Goal: Transaction & Acquisition: Purchase product/service

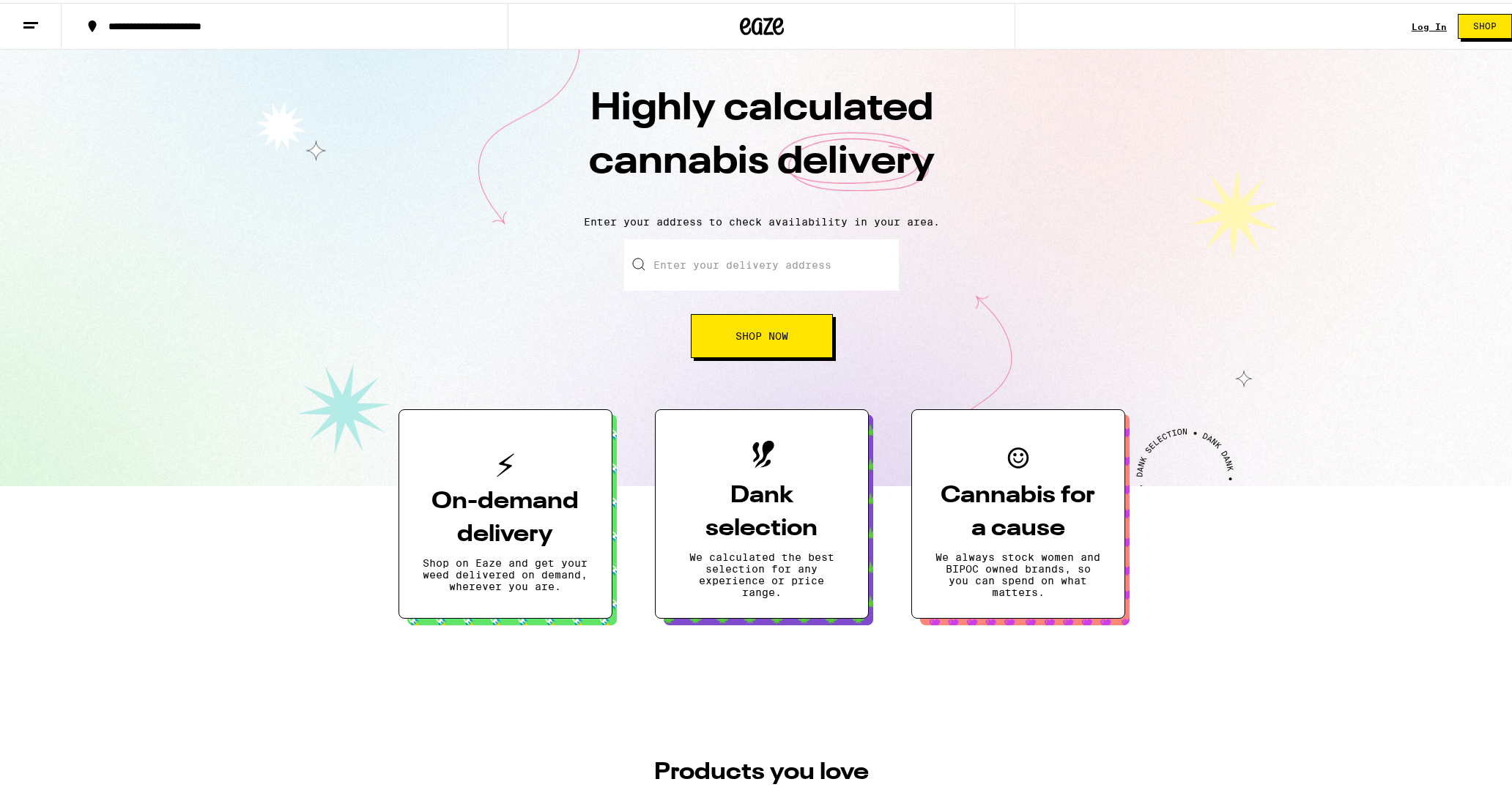
click at [519, 559] on p "Shop on Eaze and get your weed delivered on demand, wherever you are." at bounding box center [505, 572] width 165 height 35
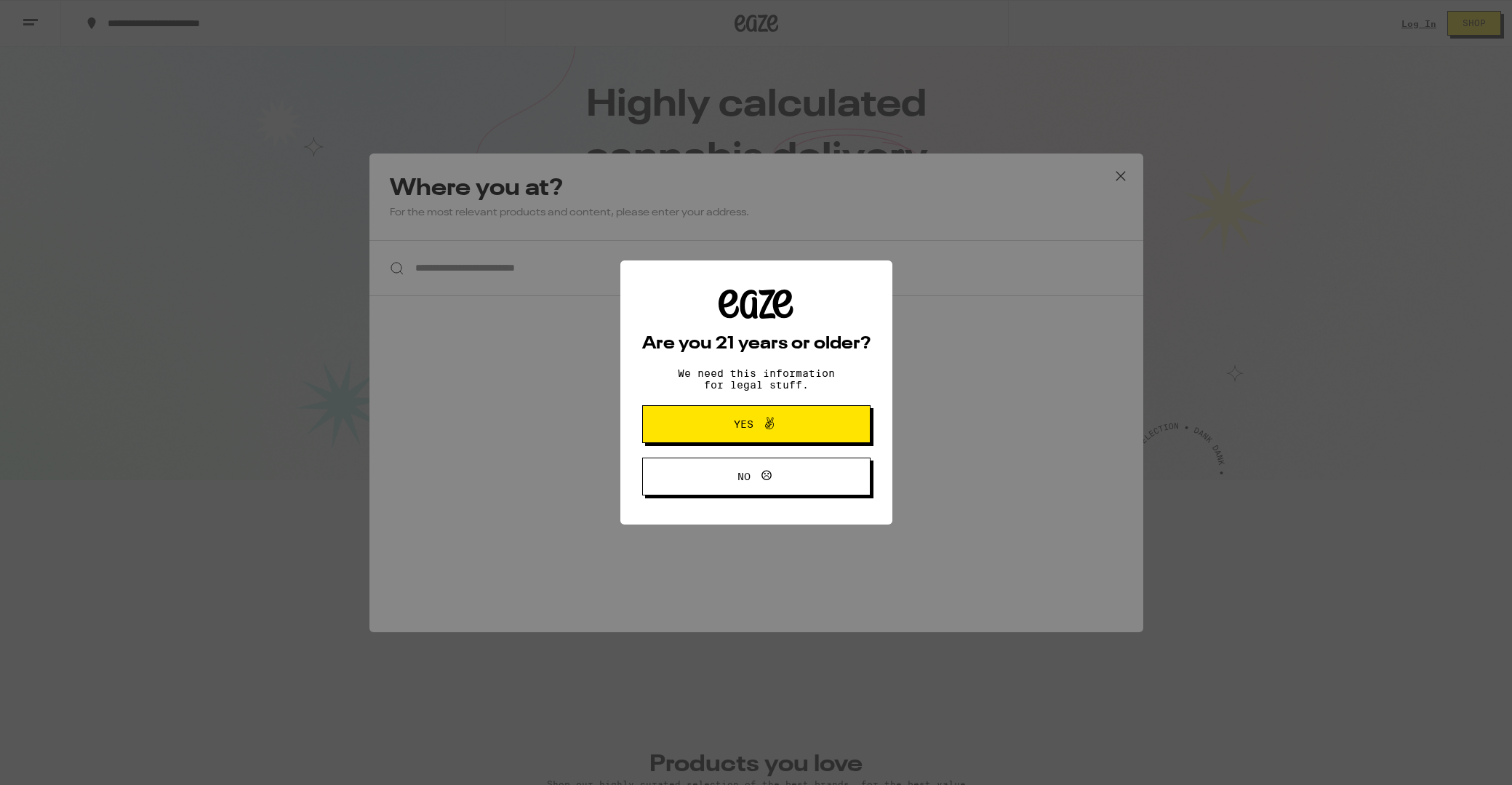
click at [723, 423] on span "Yes" at bounding box center [756, 424] width 110 height 19
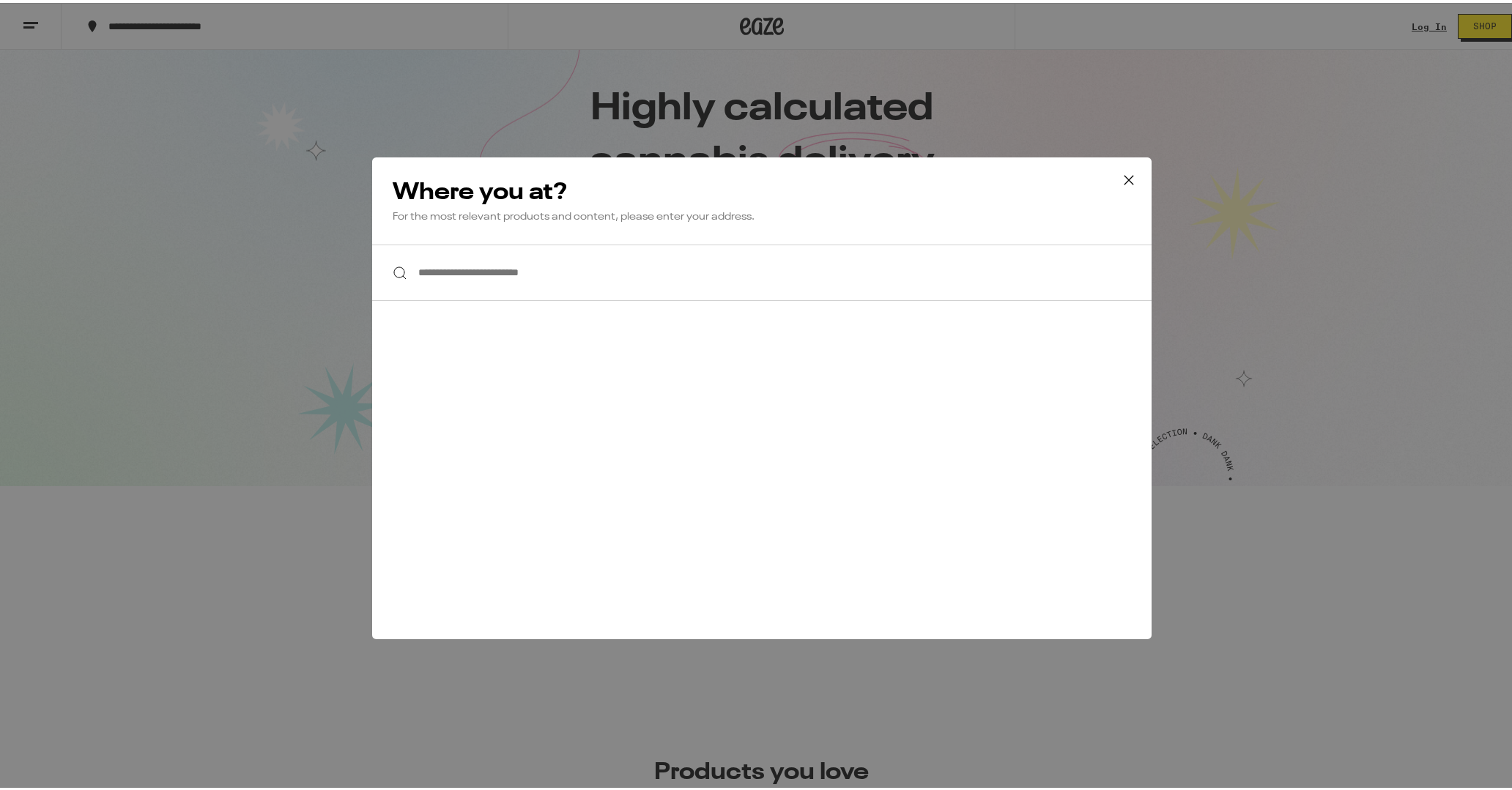
click at [462, 276] on input "**********" at bounding box center [762, 270] width 779 height 57
type input "***"
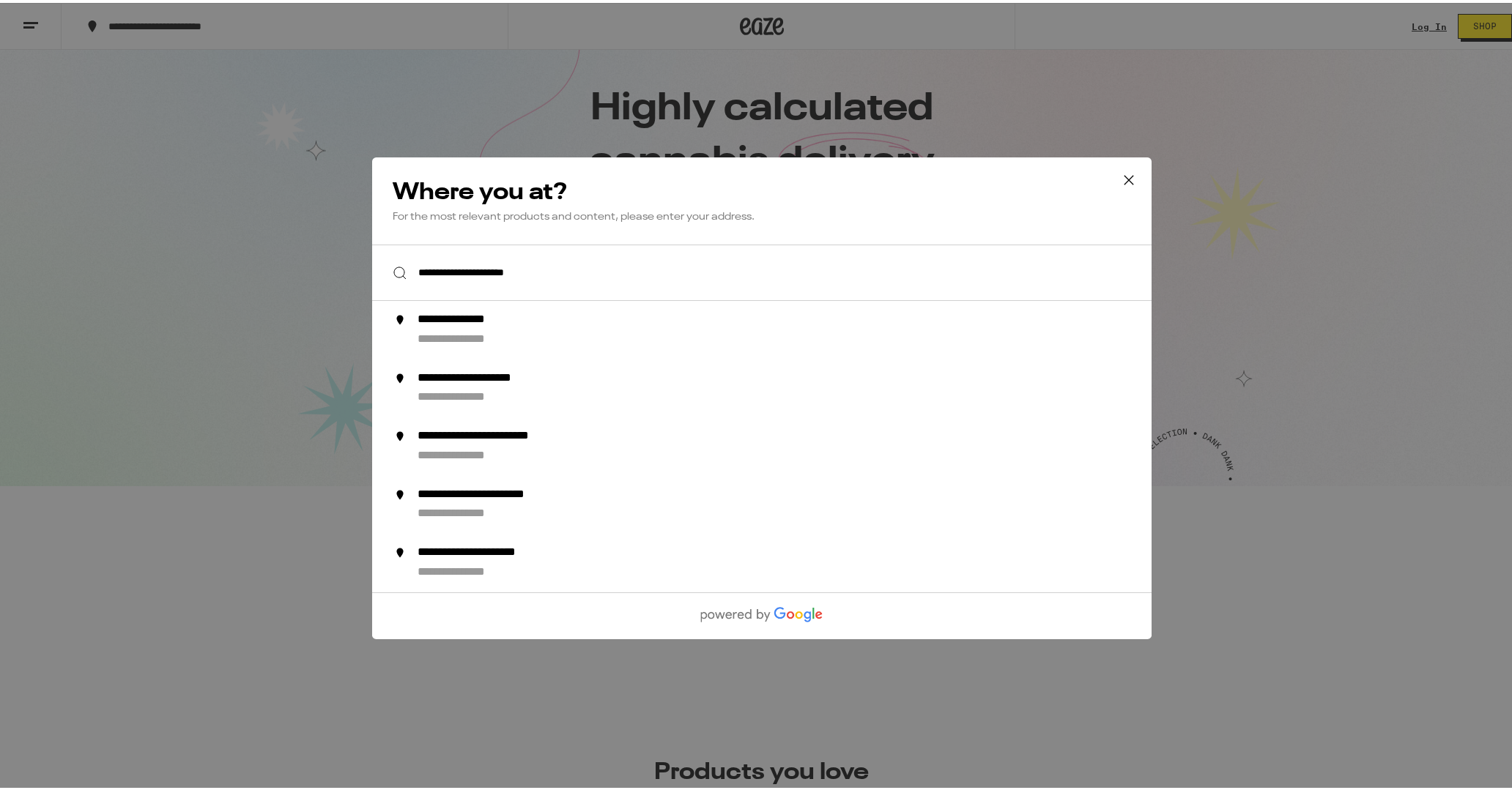
click at [672, 274] on input "**********" at bounding box center [762, 270] width 779 height 57
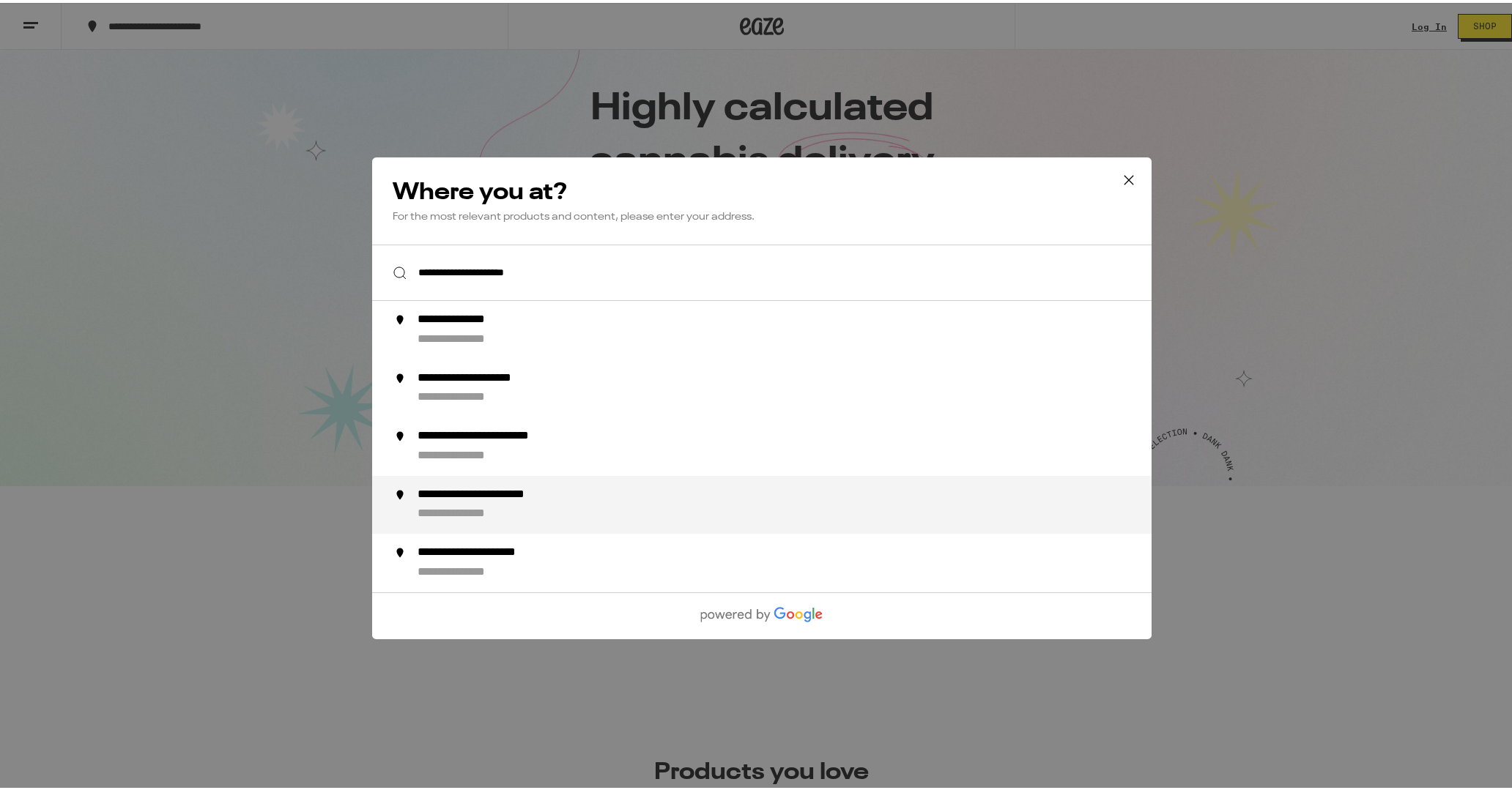
click at [479, 494] on div "**********" at bounding box center [508, 492] width 182 height 15
type input "**********"
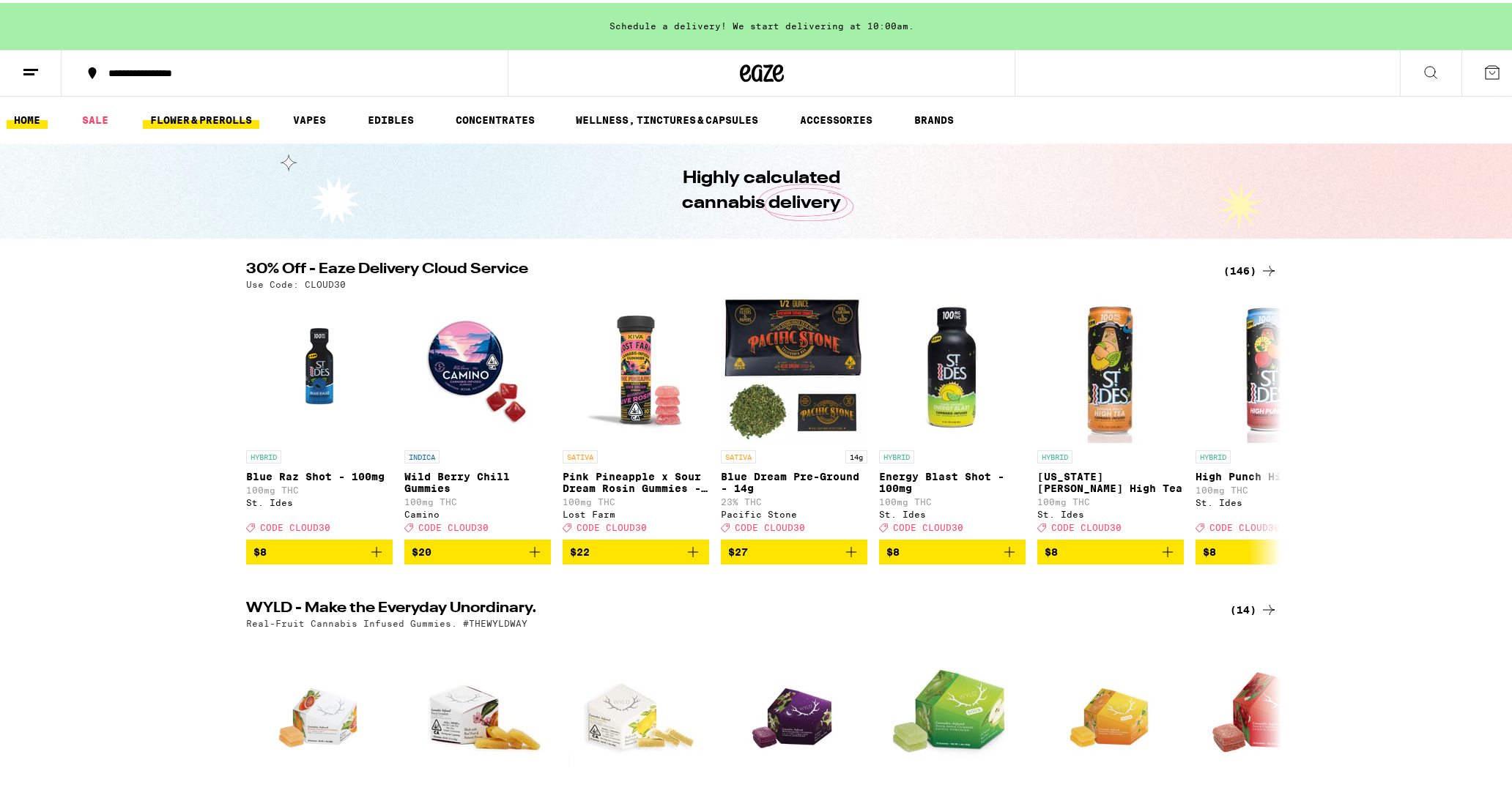
click at [205, 118] on link "FLOWER & PREROLLS" at bounding box center [200, 117] width 116 height 18
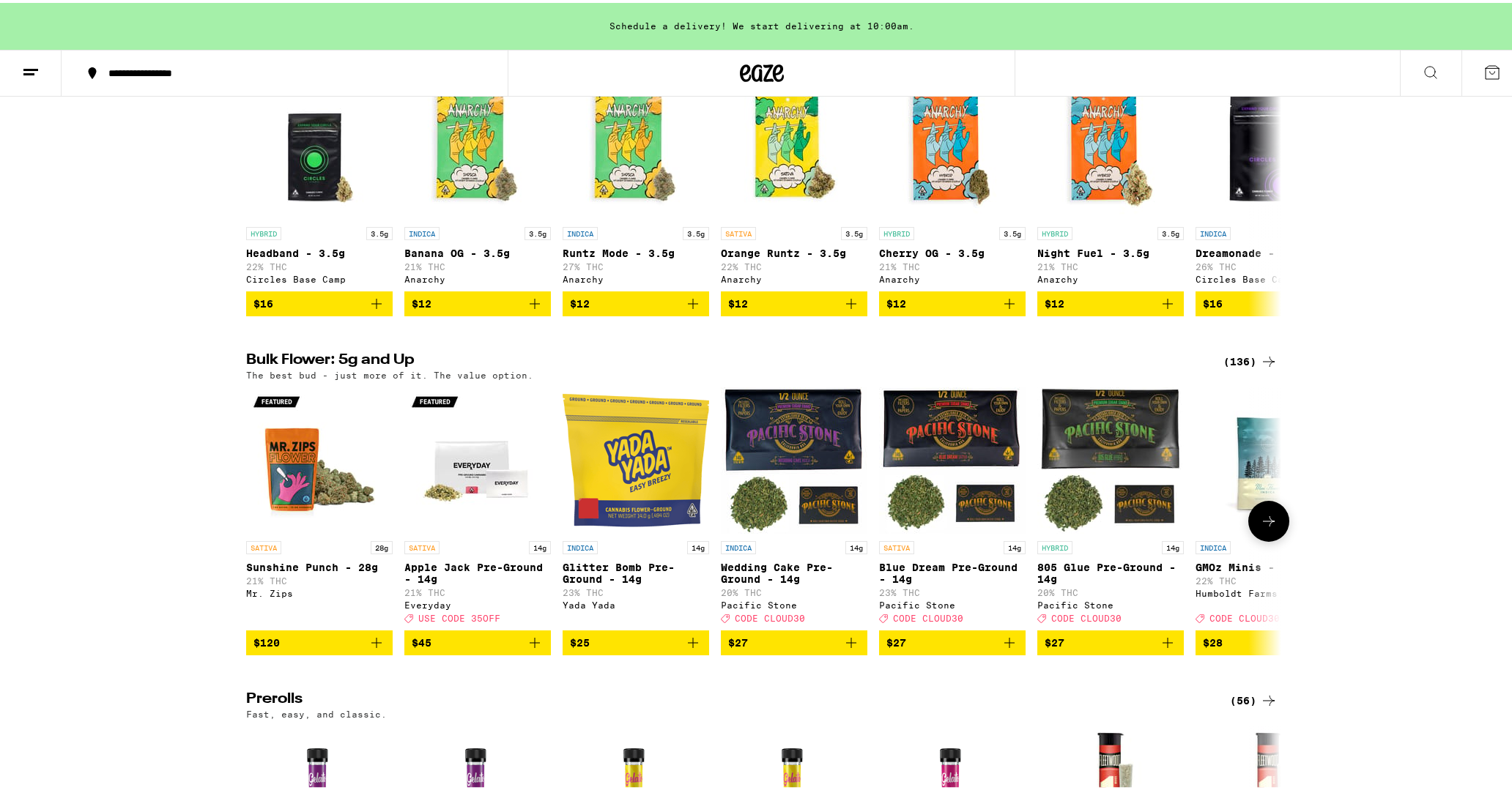
scroll to position [121, 0]
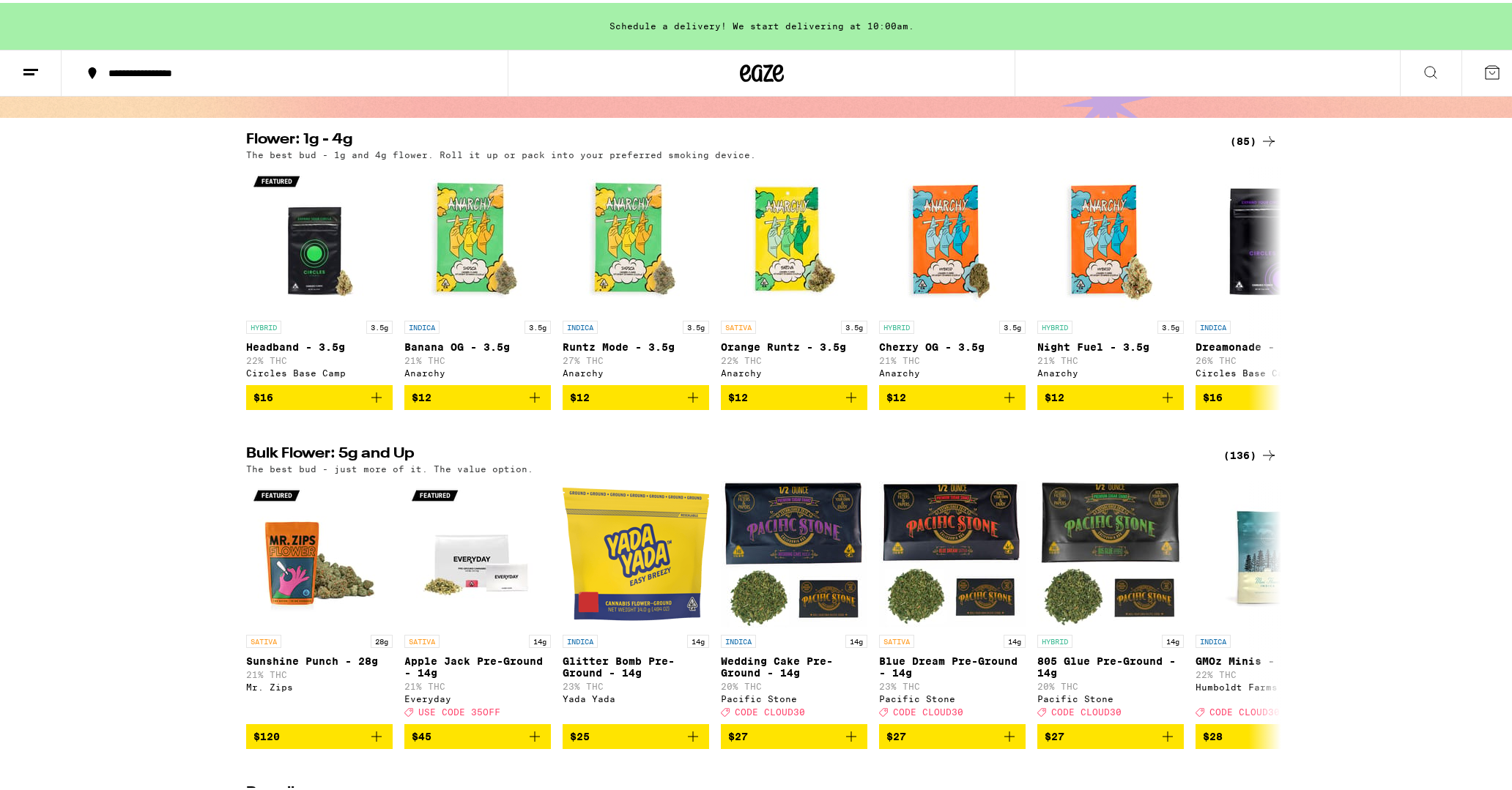
click at [1236, 459] on div "(136)" at bounding box center [1251, 452] width 54 height 18
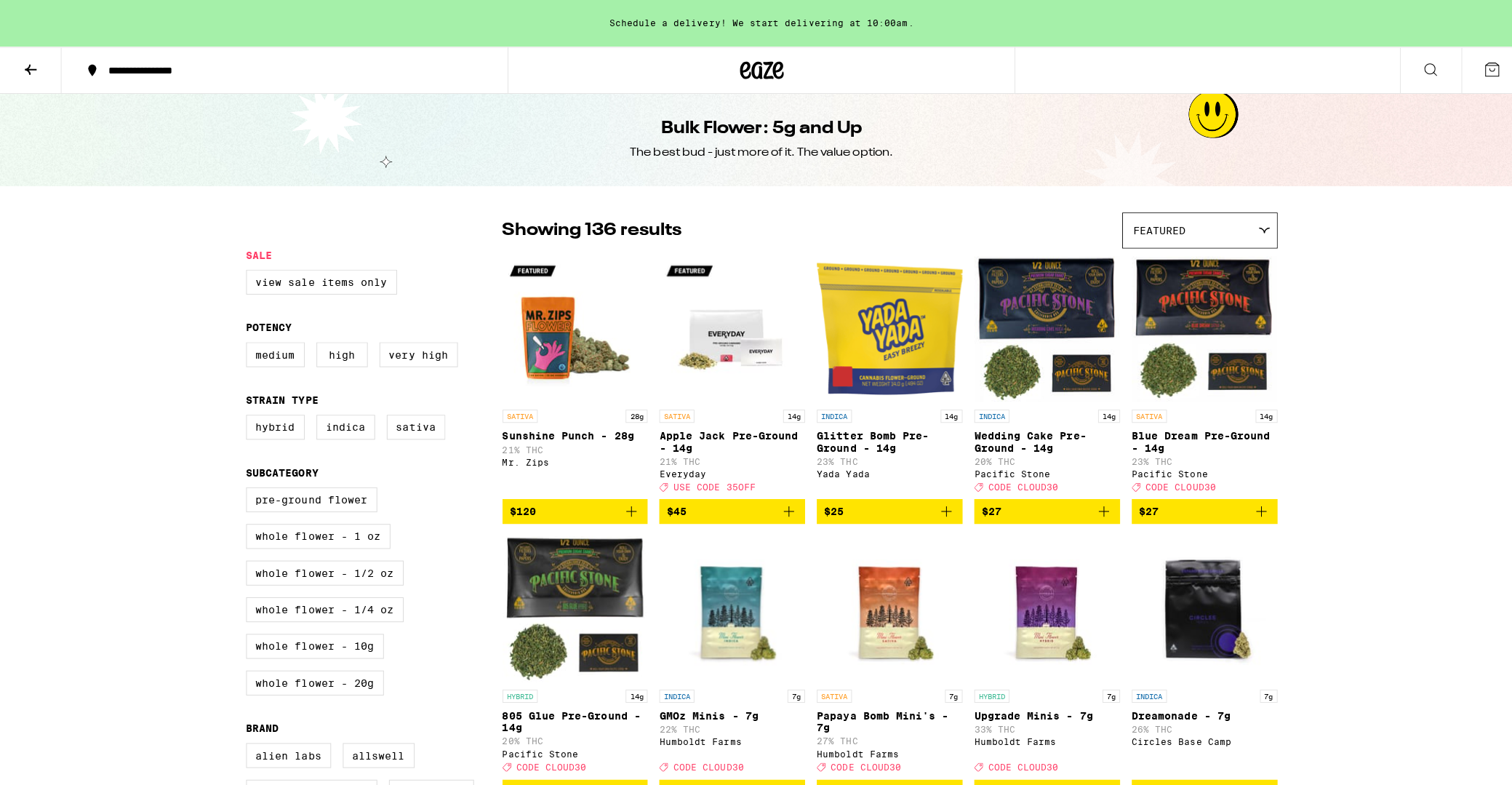
scroll to position [24, 0]
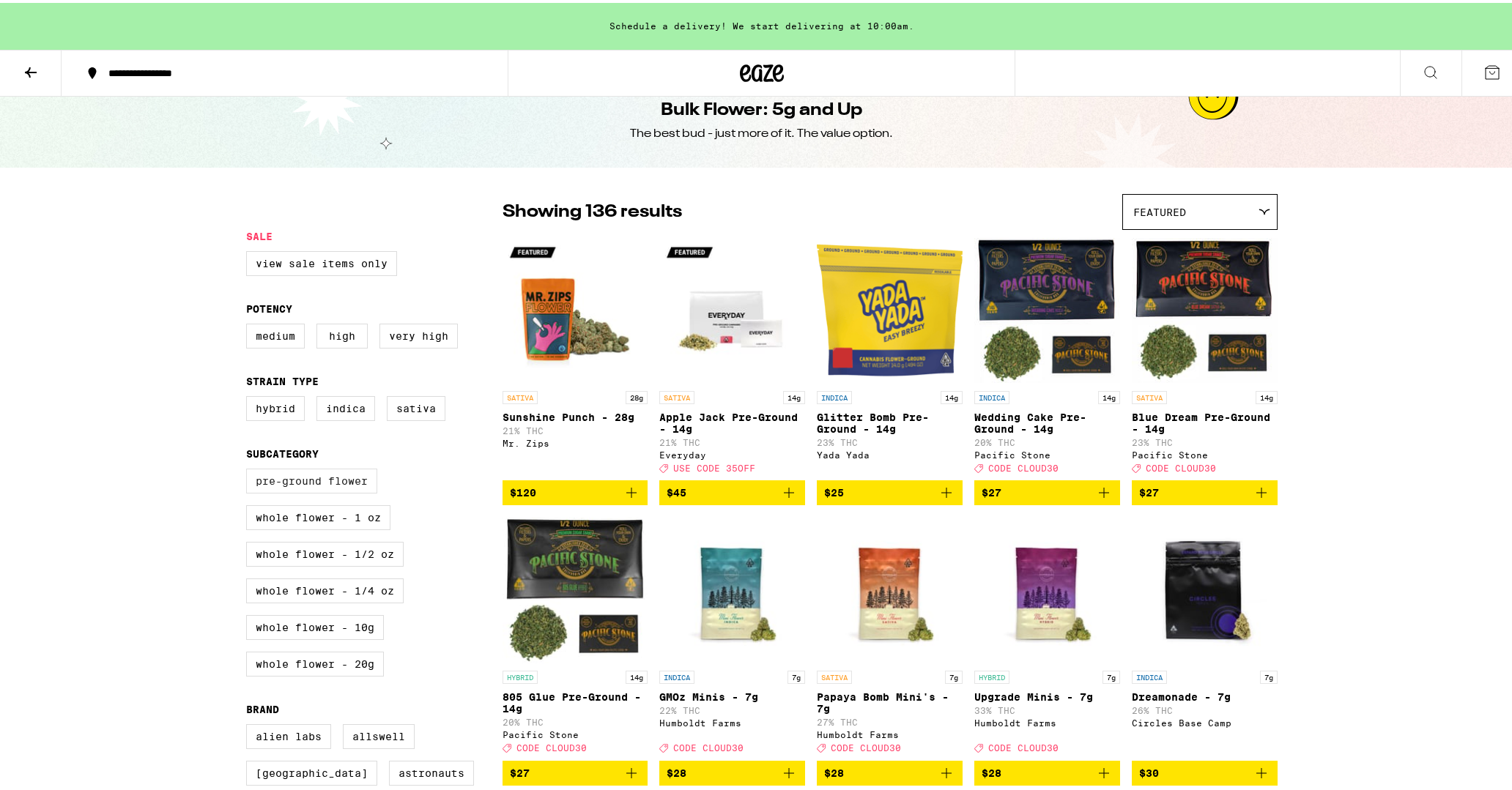
click at [317, 482] on label "Pre-ground Flower" at bounding box center [312, 479] width 131 height 25
click at [250, 468] on input "Pre-ground Flower" at bounding box center [249, 468] width 1 height 1
checkbox input "true"
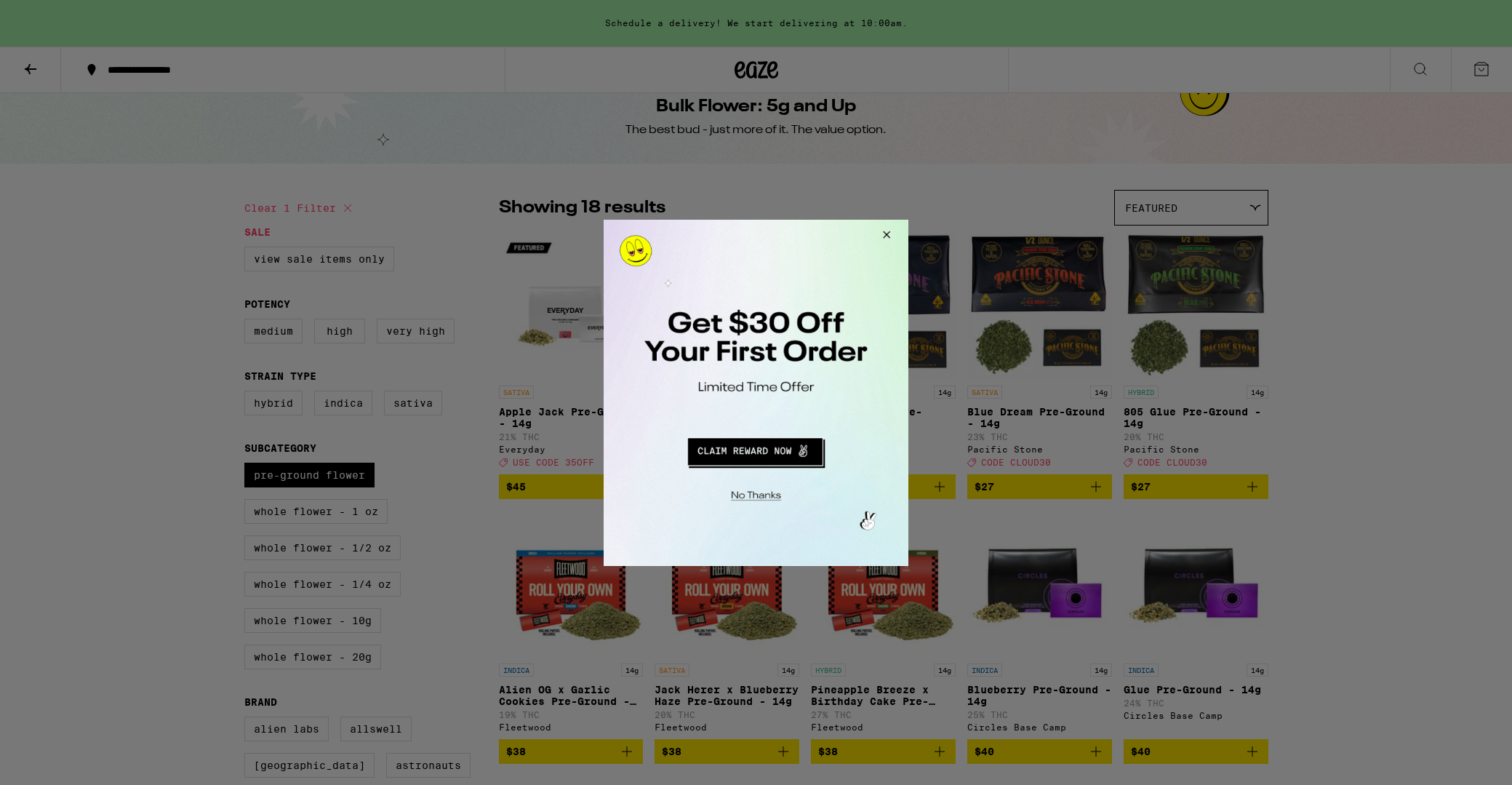
click at [751, 456] on button "Redirect to URL" at bounding box center [755, 449] width 253 height 35
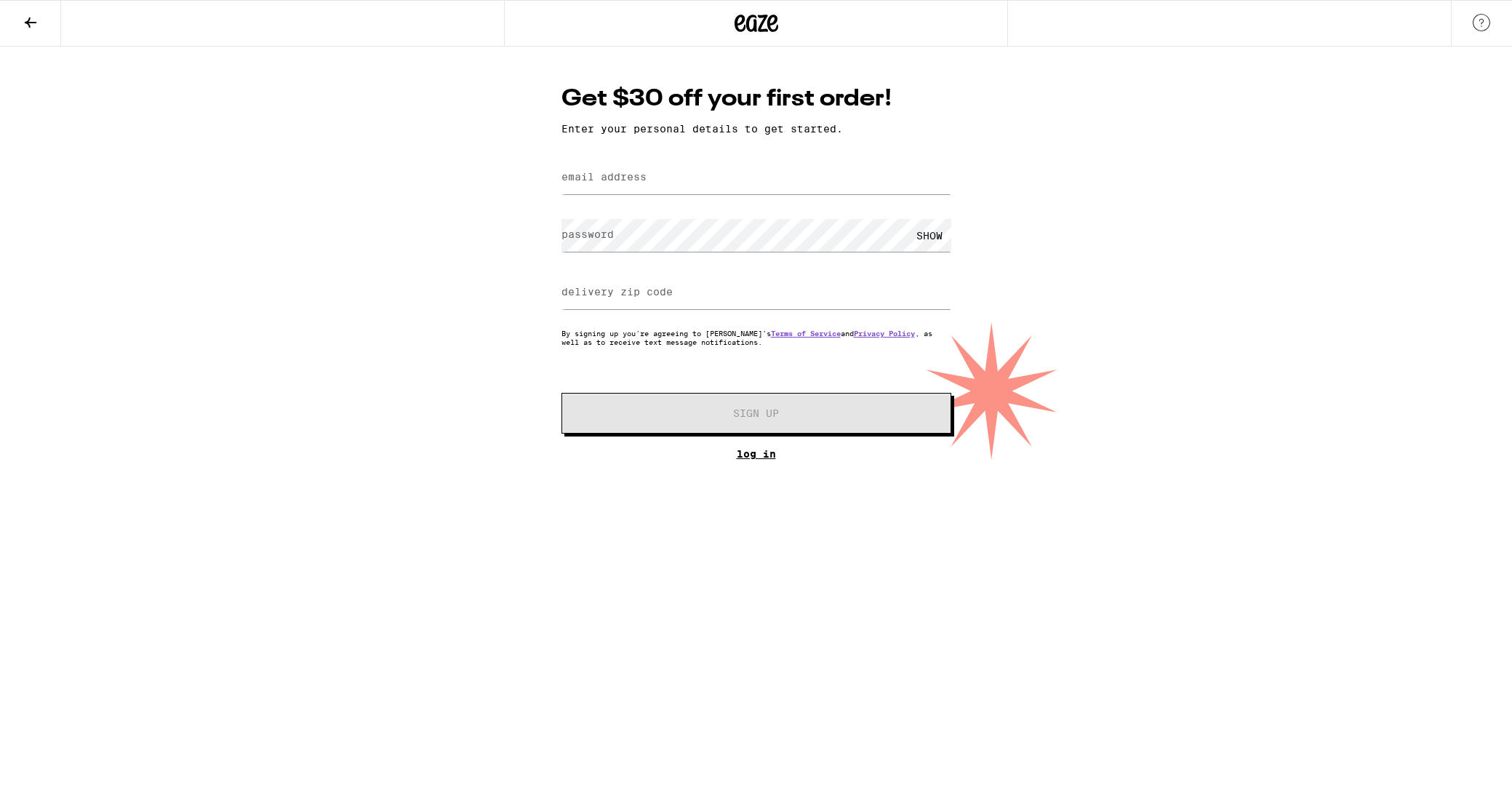
click at [751, 456] on link "Log In" at bounding box center [756, 454] width 390 height 12
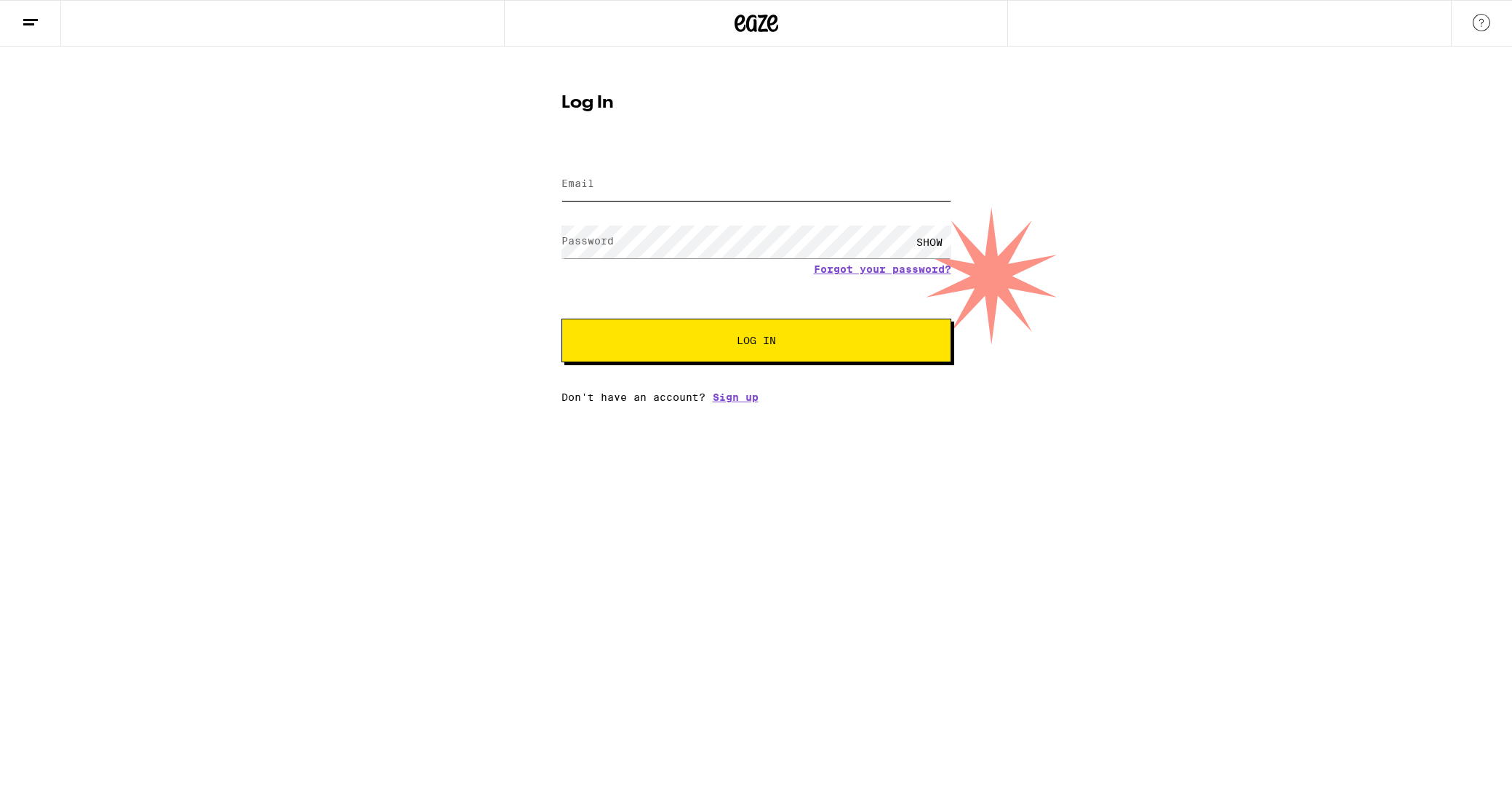
type input "francoispaul@mac.com"
click at [761, 344] on span "Log In" at bounding box center [756, 340] width 39 height 10
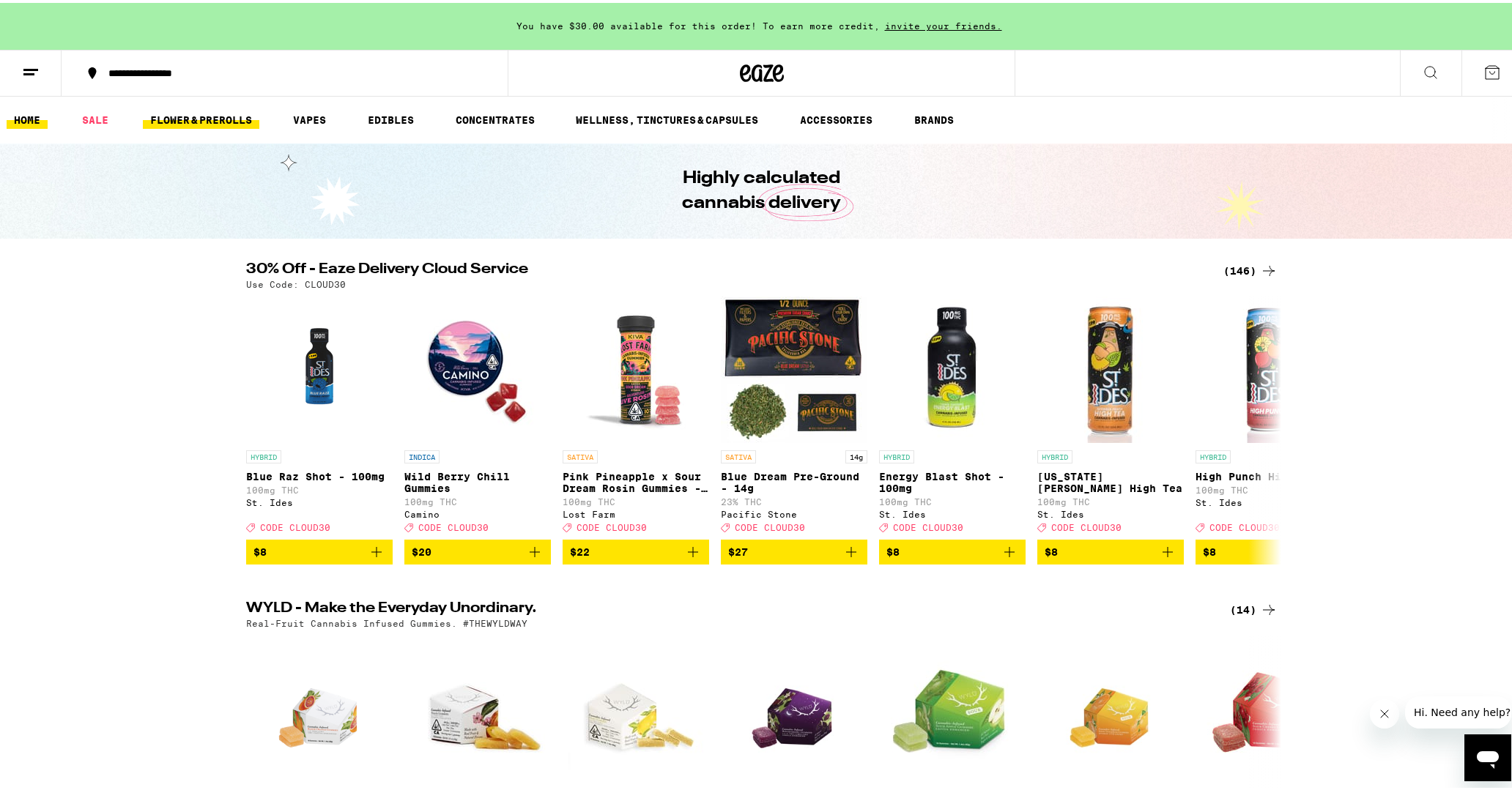
click at [207, 116] on link "FLOWER & PREROLLS" at bounding box center [200, 117] width 116 height 18
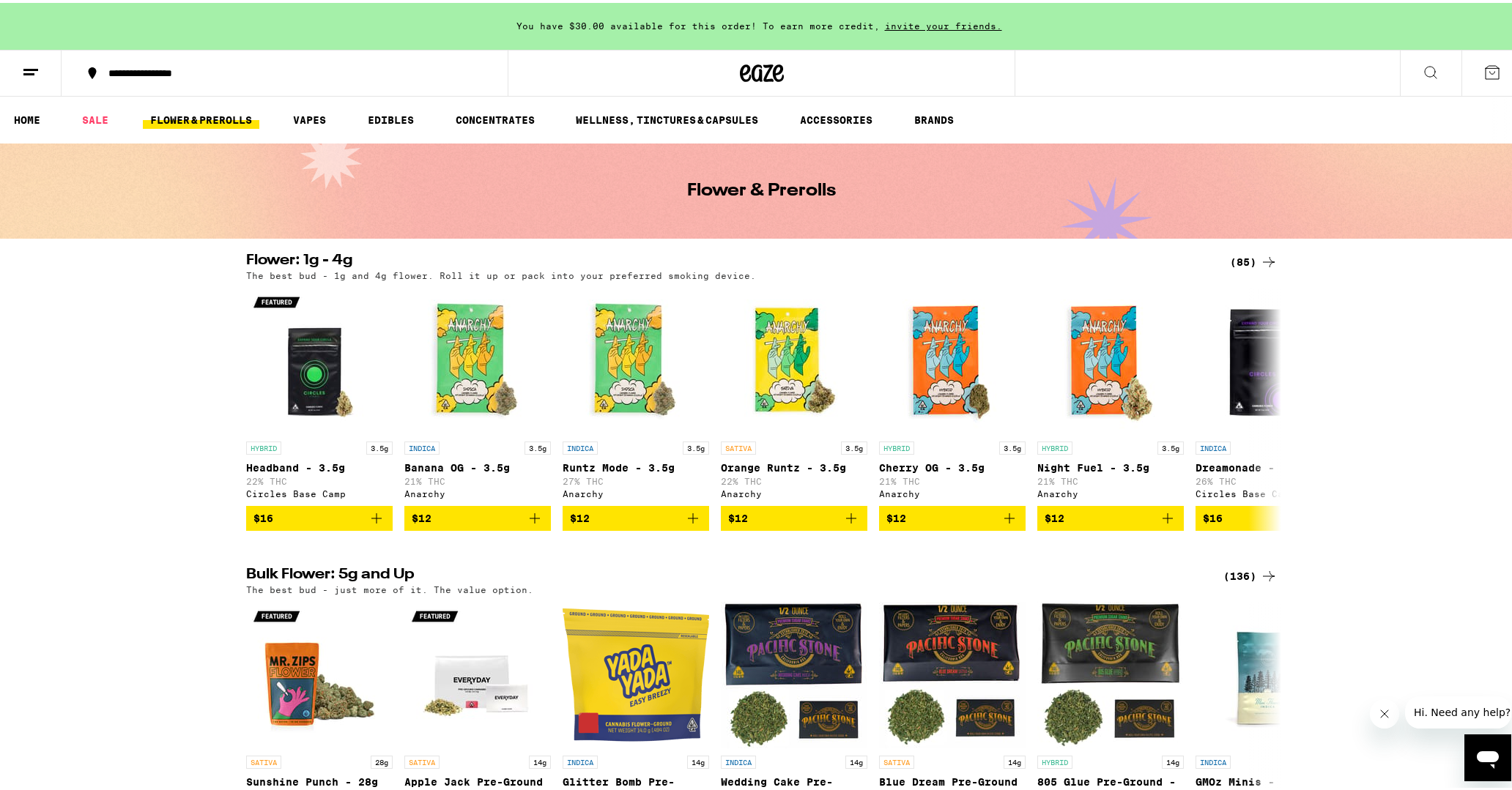
click at [1251, 581] on div "(136)" at bounding box center [1251, 573] width 54 height 18
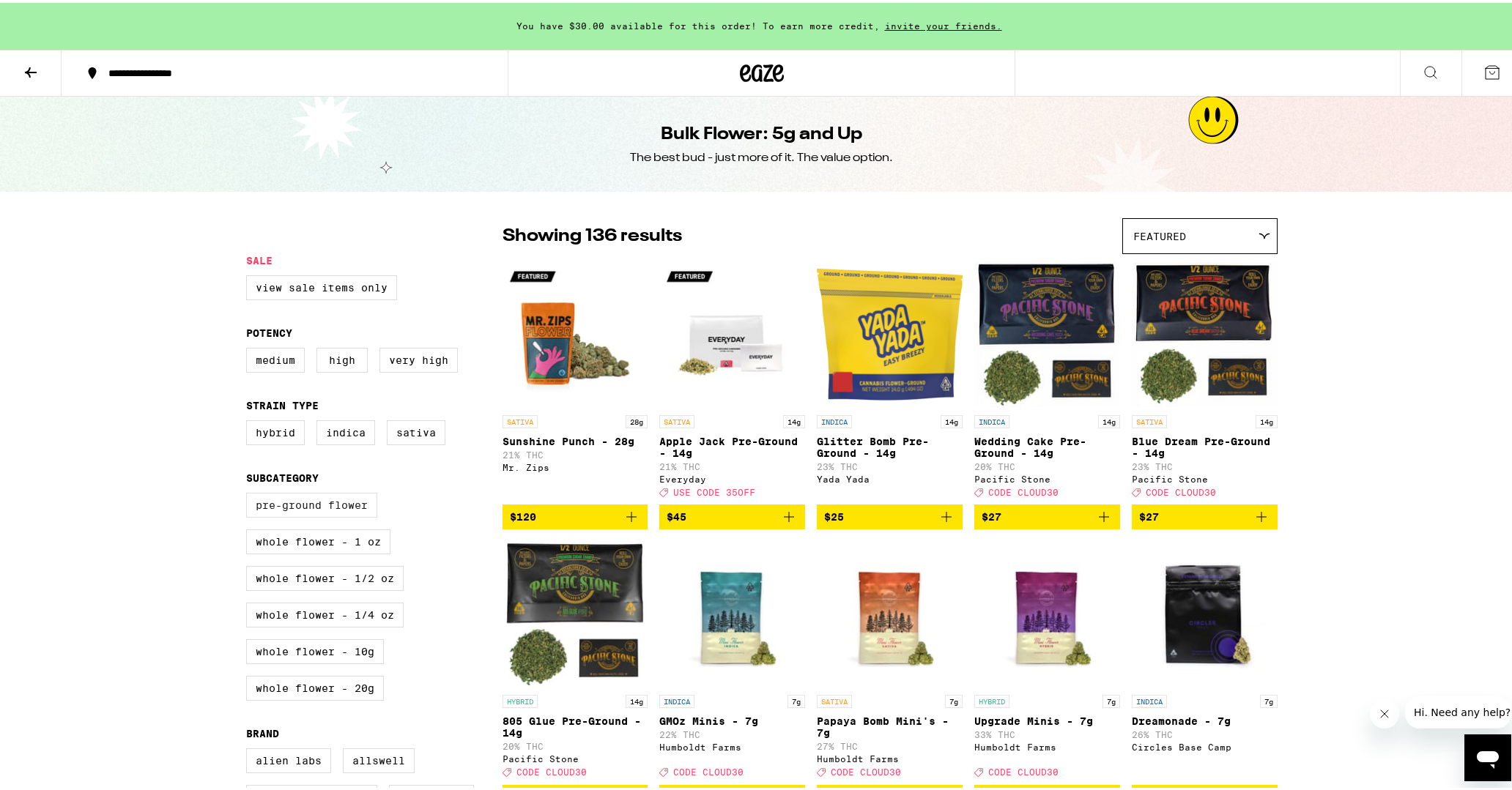
click at [273, 512] on label "Pre-ground Flower" at bounding box center [312, 503] width 131 height 25
click at [250, 493] on input "Pre-ground Flower" at bounding box center [249, 492] width 1 height 1
checkbox input "true"
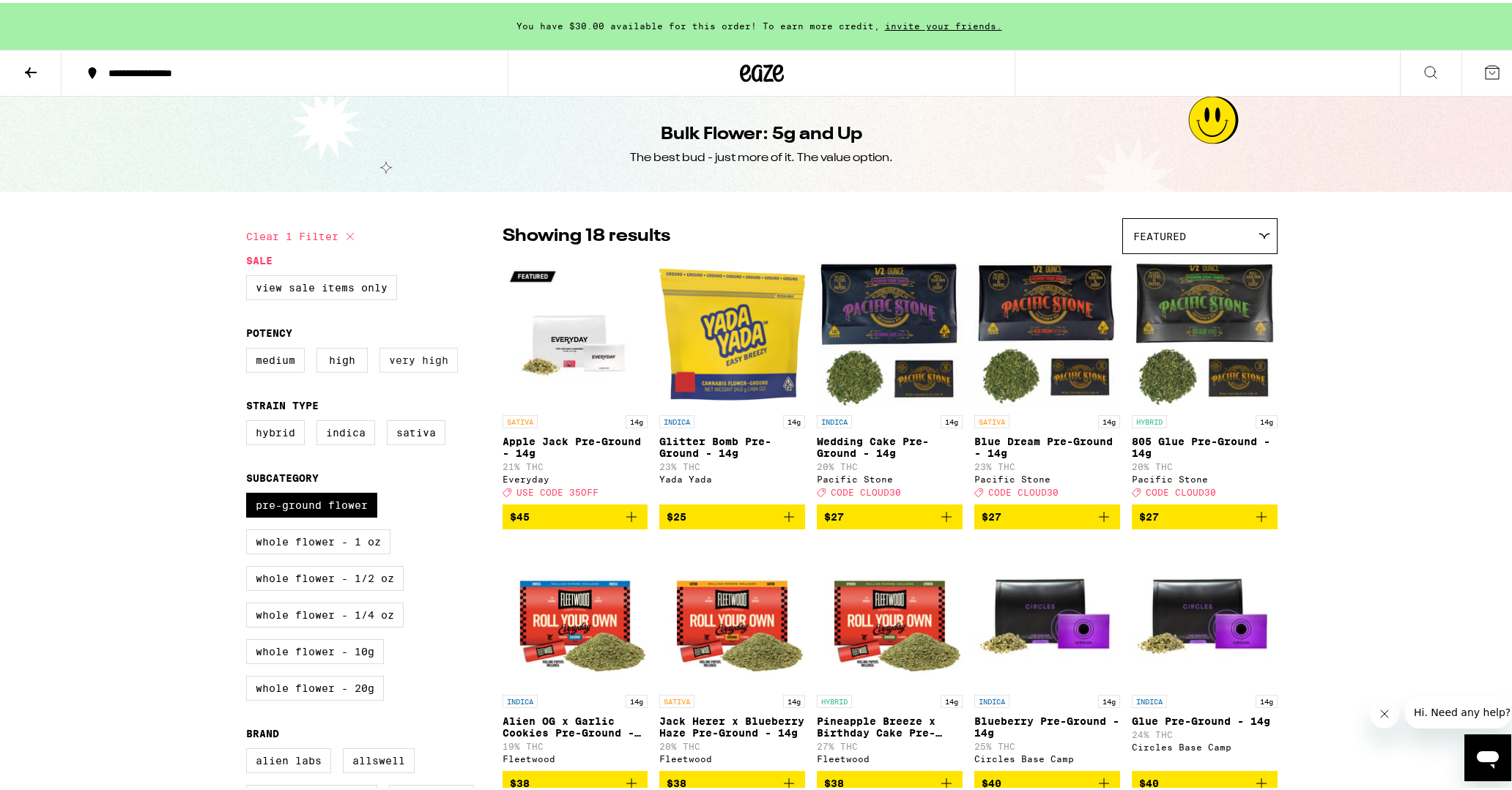
click at [420, 360] on label "Very High" at bounding box center [419, 357] width 79 height 25
click at [250, 348] on input "Very High" at bounding box center [249, 347] width 1 height 1
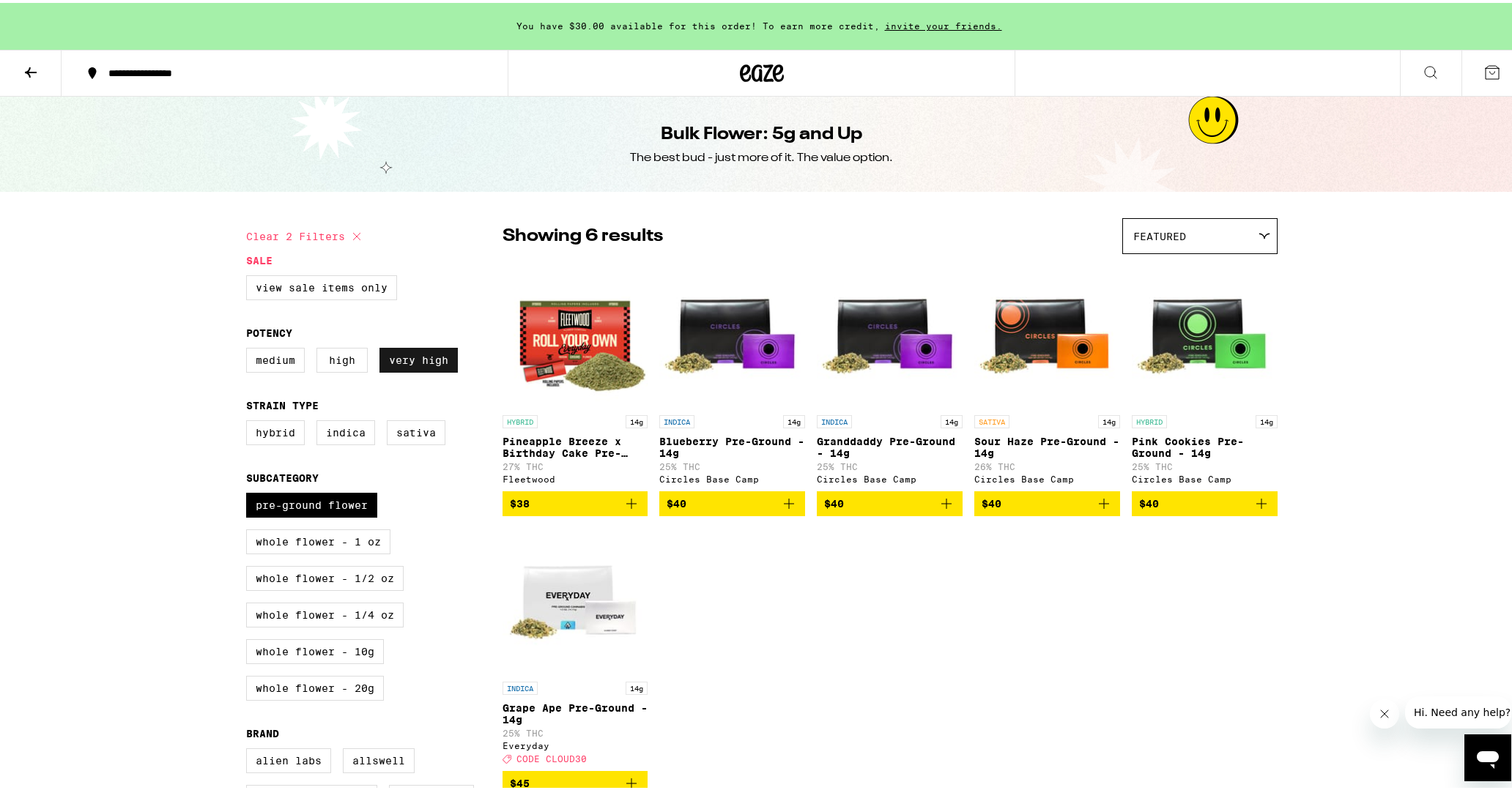
click at [420, 360] on label "Very High" at bounding box center [419, 357] width 79 height 25
click at [250, 348] on input "Very High" at bounding box center [249, 347] width 1 height 1
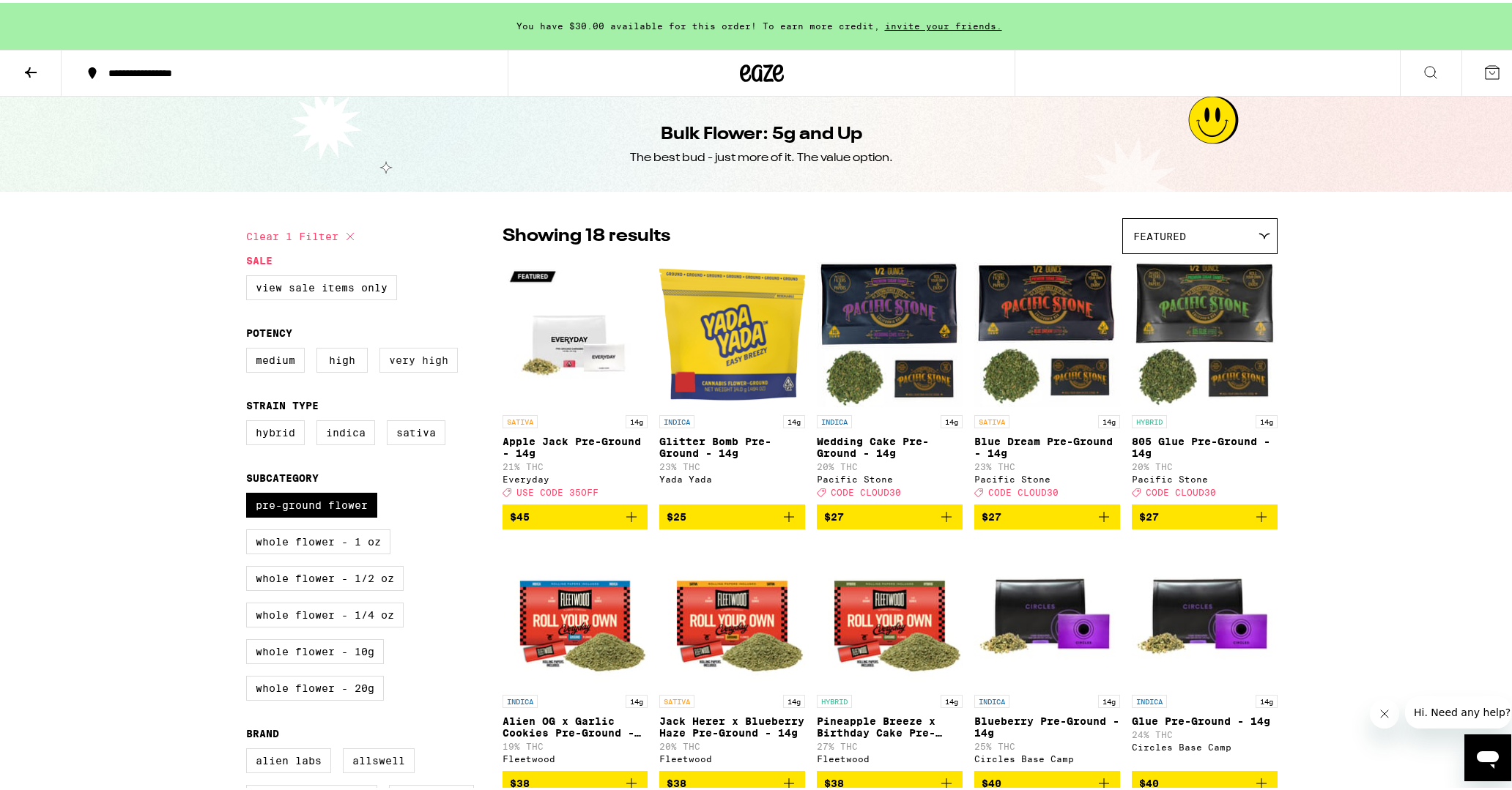
click at [420, 360] on label "Very High" at bounding box center [419, 357] width 79 height 25
click at [250, 348] on input "Very High" at bounding box center [249, 347] width 1 height 1
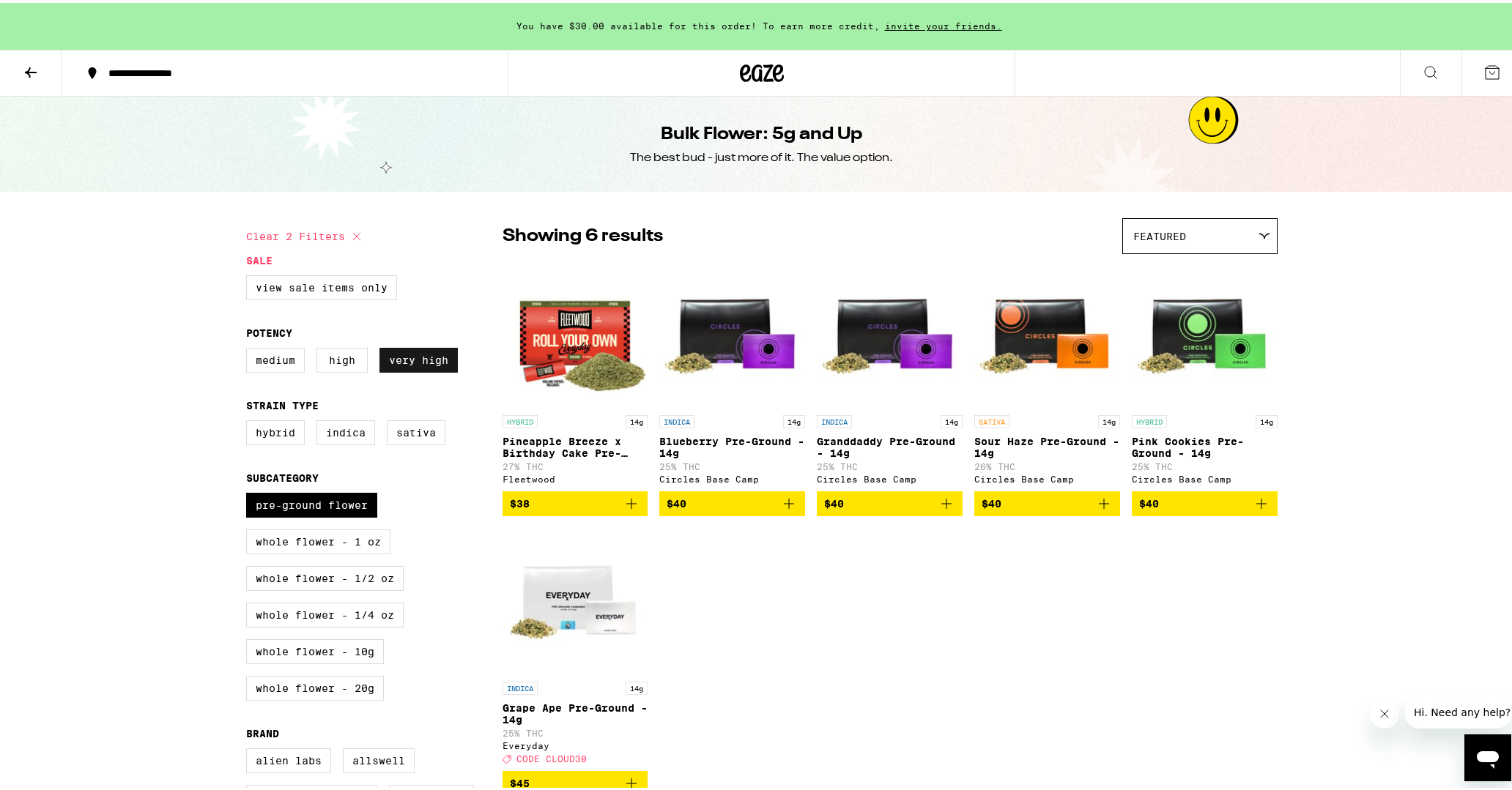
click at [422, 357] on label "Very High" at bounding box center [419, 357] width 79 height 25
click at [250, 348] on input "Very High" at bounding box center [249, 347] width 1 height 1
checkbox input "false"
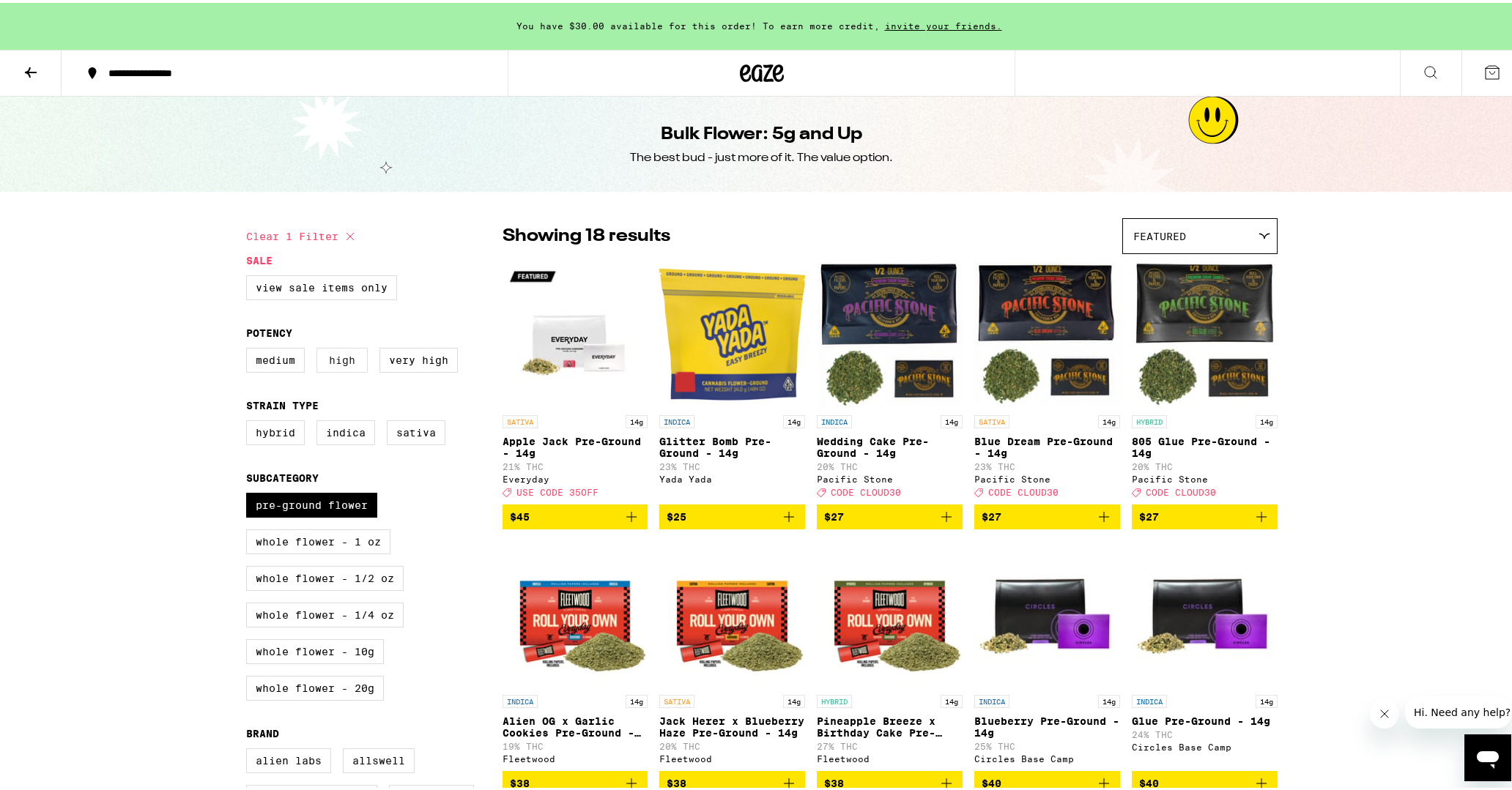
click at [328, 362] on label "High" at bounding box center [342, 357] width 51 height 25
click at [250, 348] on input "High" at bounding box center [249, 347] width 1 height 1
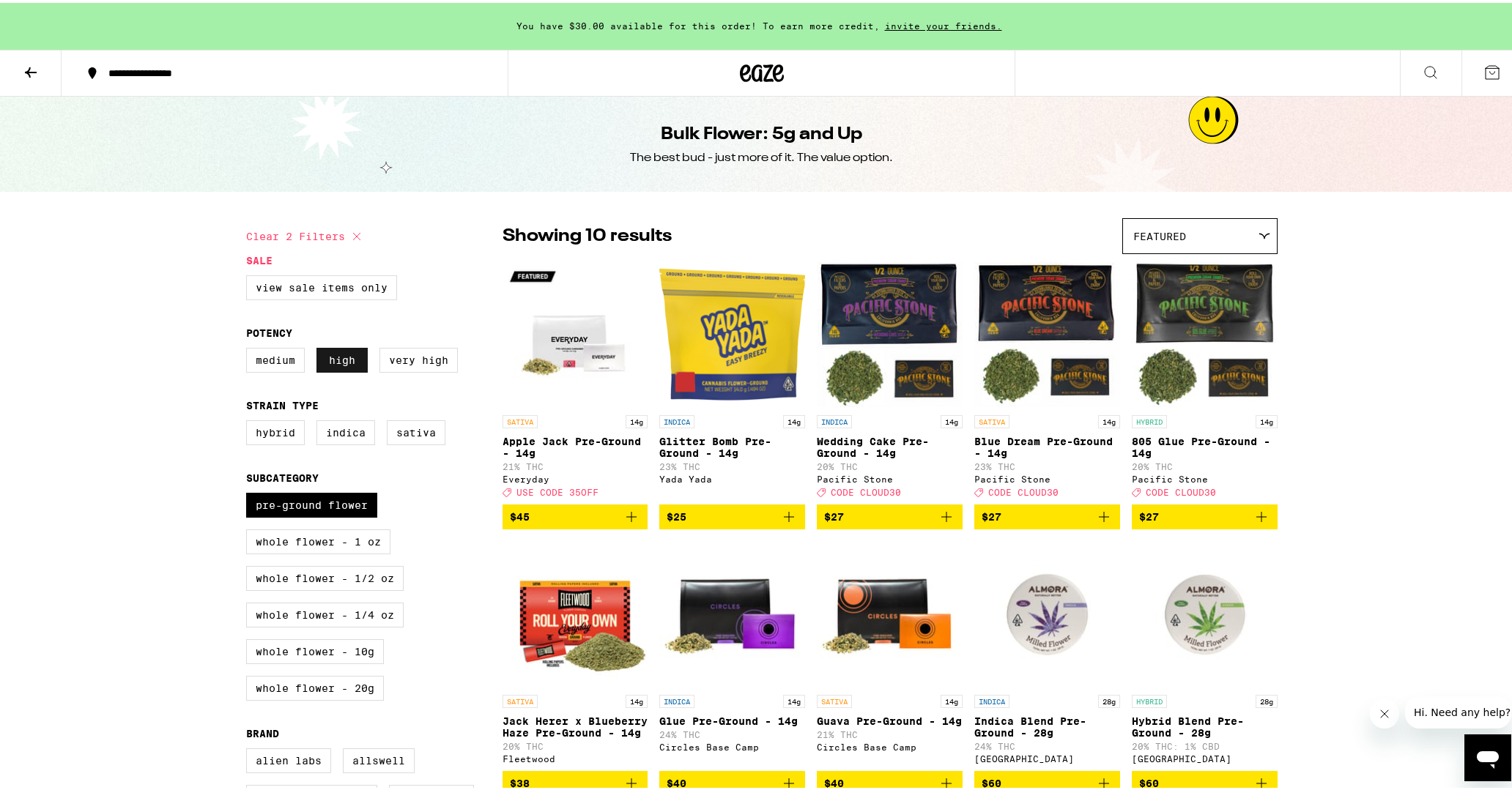
click at [328, 362] on label "High" at bounding box center [342, 357] width 51 height 25
click at [250, 348] on input "High" at bounding box center [249, 347] width 1 height 1
checkbox input "false"
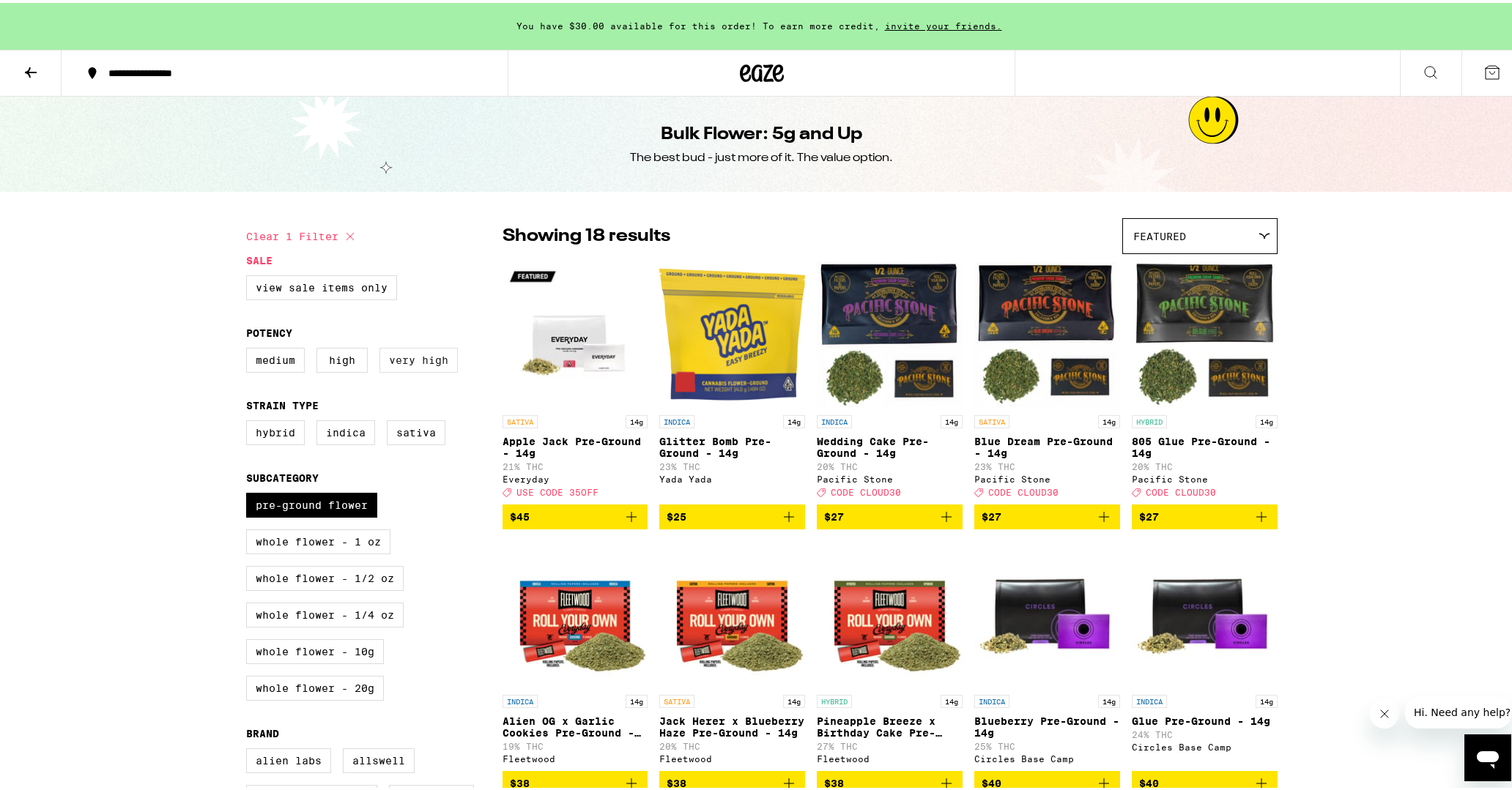
click at [414, 370] on label "Very High" at bounding box center [419, 357] width 79 height 25
click at [250, 348] on input "Very High" at bounding box center [249, 347] width 1 height 1
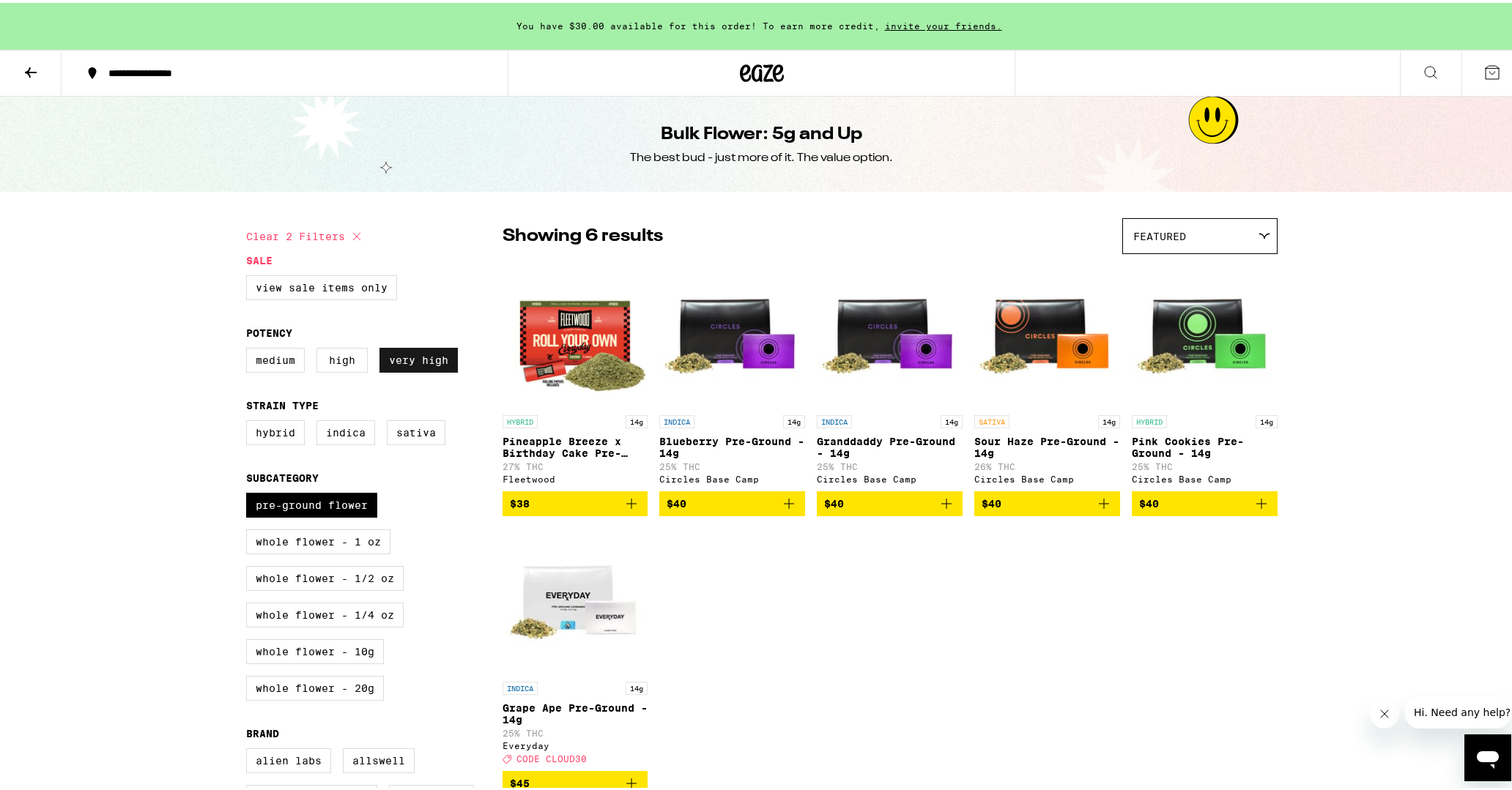
click at [414, 370] on label "Very High" at bounding box center [419, 357] width 79 height 25
click at [250, 348] on input "Very High" at bounding box center [249, 347] width 1 height 1
checkbox input "false"
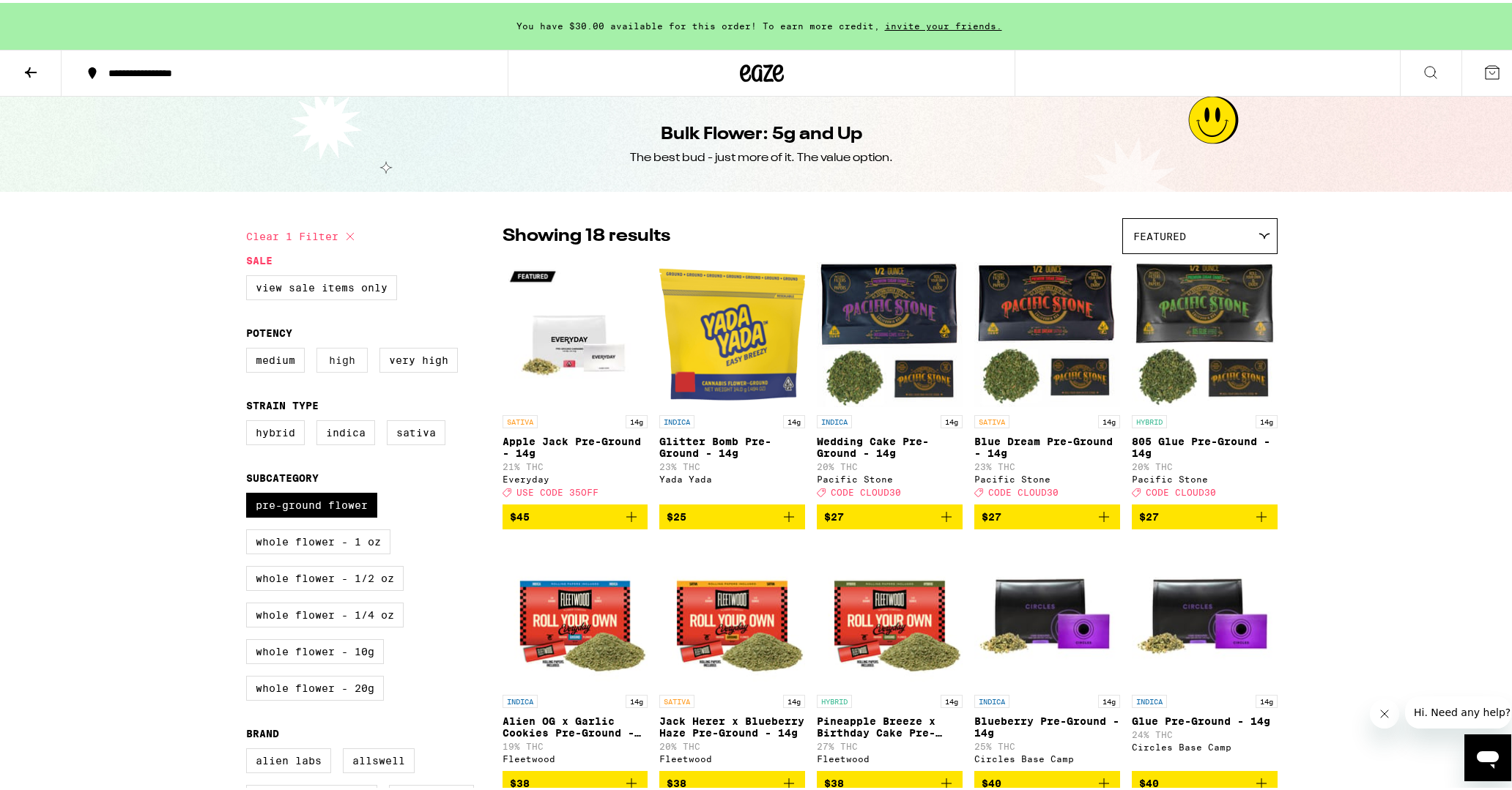
click at [351, 362] on label "High" at bounding box center [342, 357] width 51 height 25
click at [250, 348] on input "High" at bounding box center [249, 347] width 1 height 1
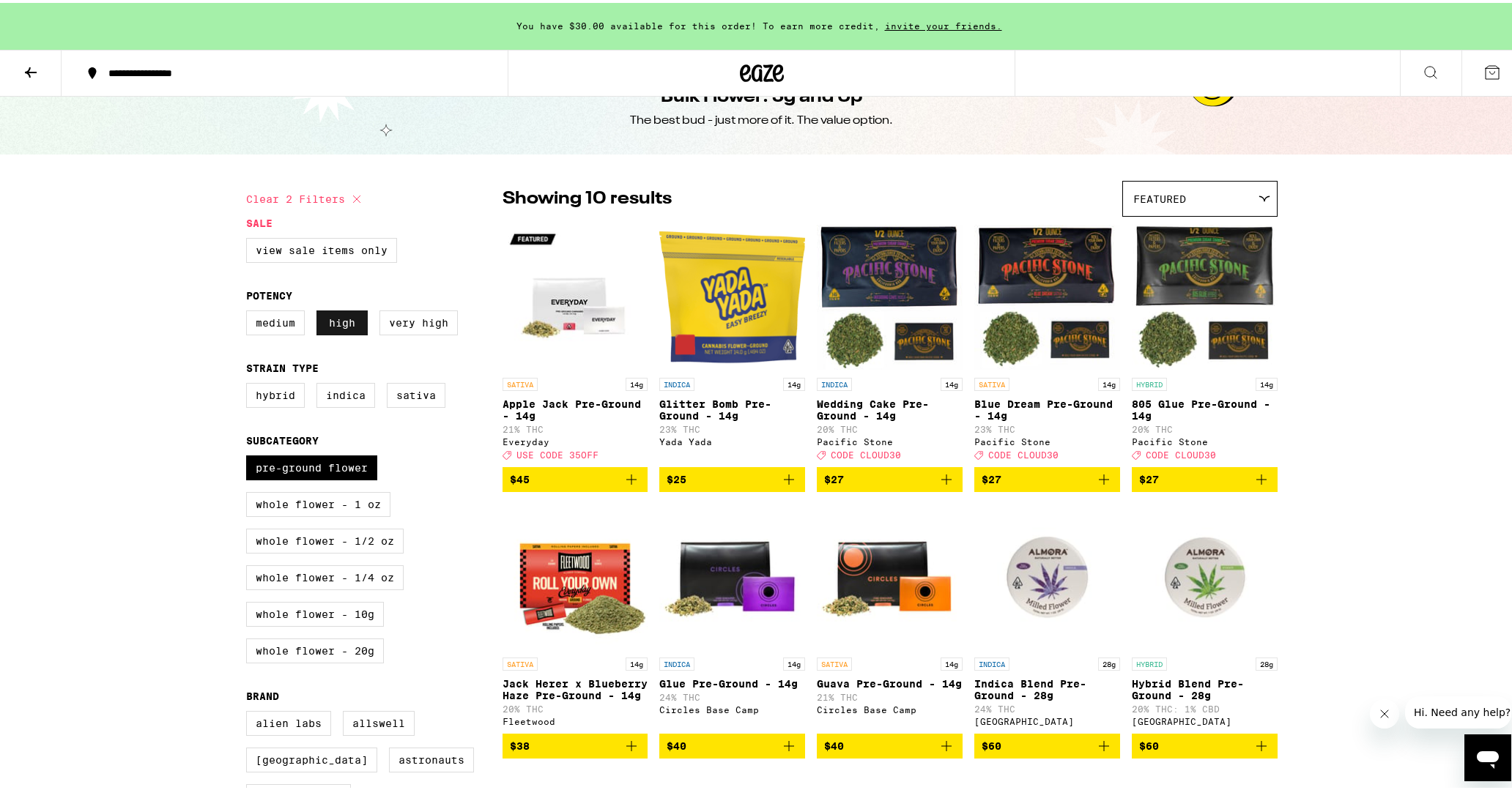
scroll to position [94, 0]
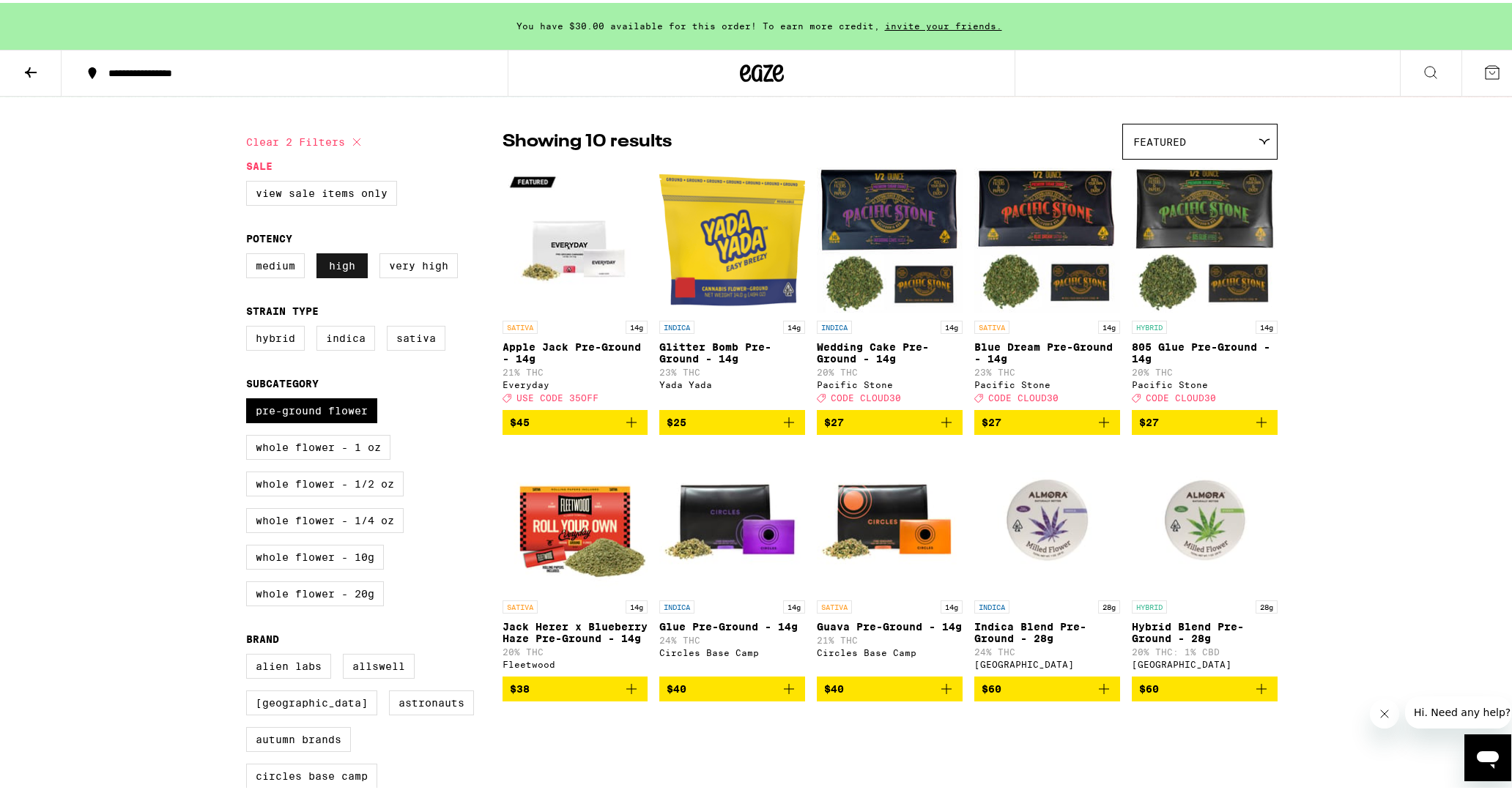
click at [327, 270] on label "High" at bounding box center [342, 263] width 51 height 25
click at [250, 253] on input "High" at bounding box center [249, 253] width 1 height 1
checkbox input "false"
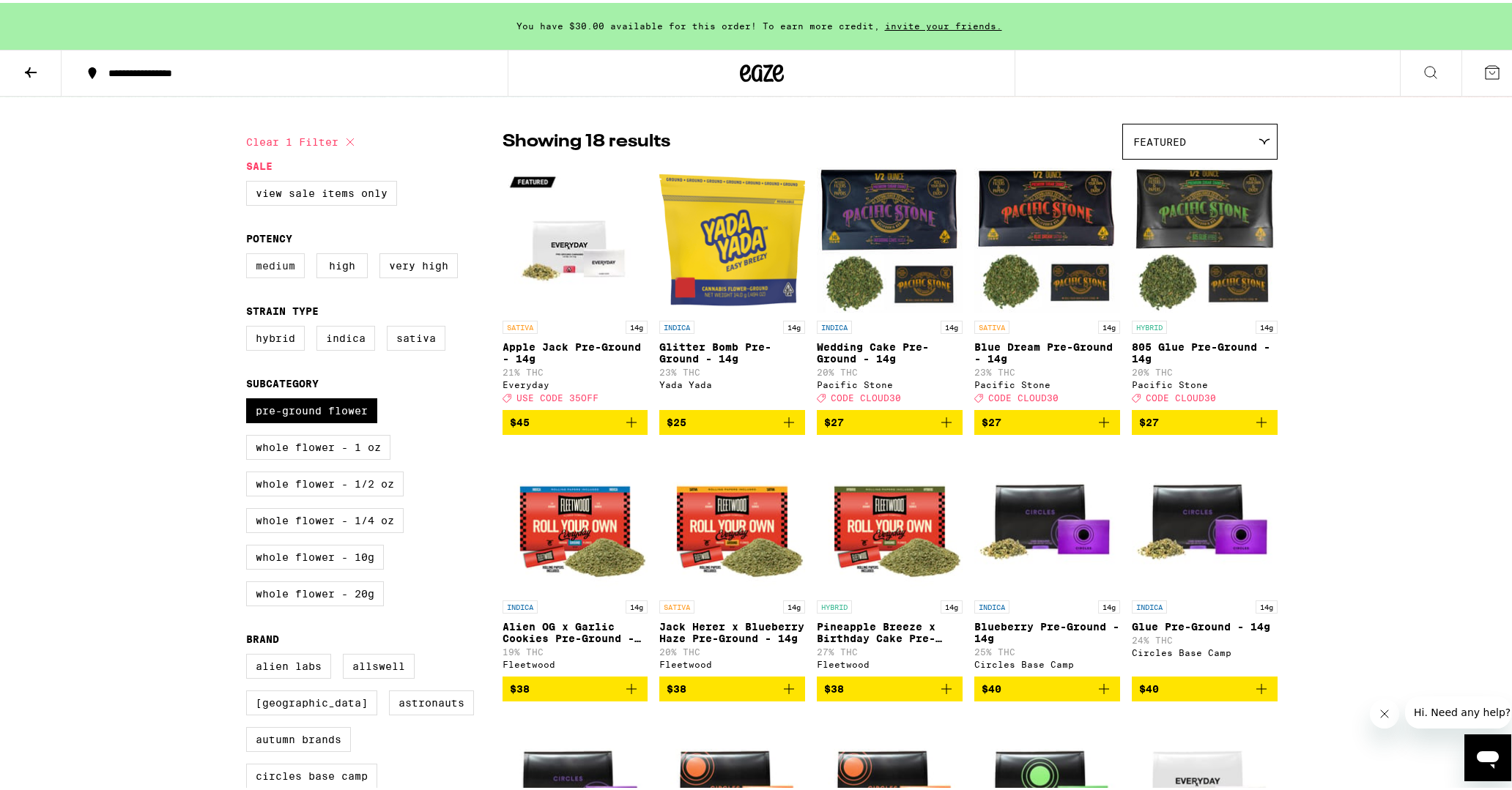
click at [278, 269] on label "Medium" at bounding box center [276, 263] width 58 height 25
click at [250, 253] on input "Medium" at bounding box center [249, 253] width 1 height 1
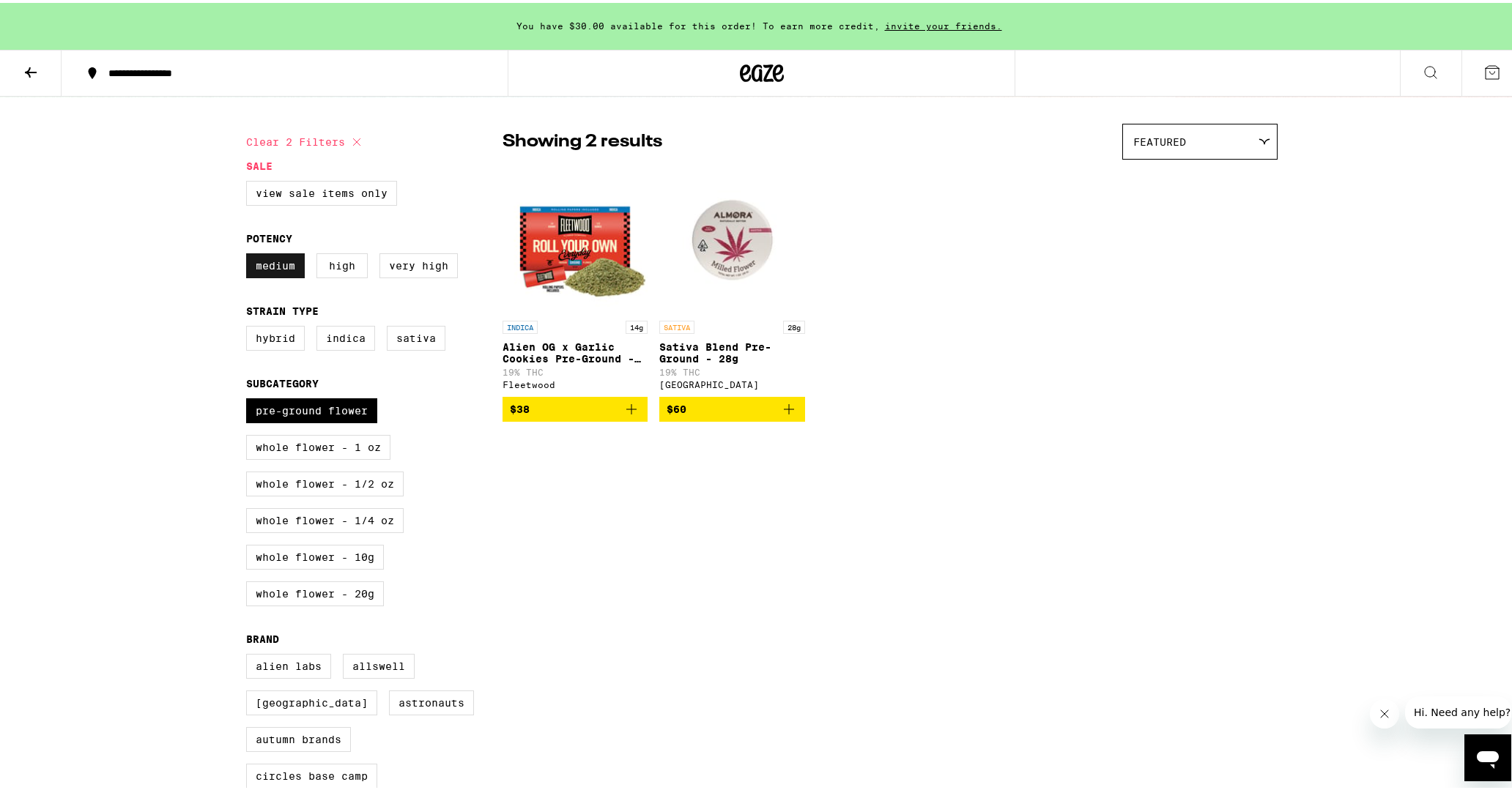
click at [278, 267] on label "Medium" at bounding box center [276, 263] width 58 height 25
click at [250, 253] on input "Medium" at bounding box center [249, 253] width 1 height 1
checkbox input "false"
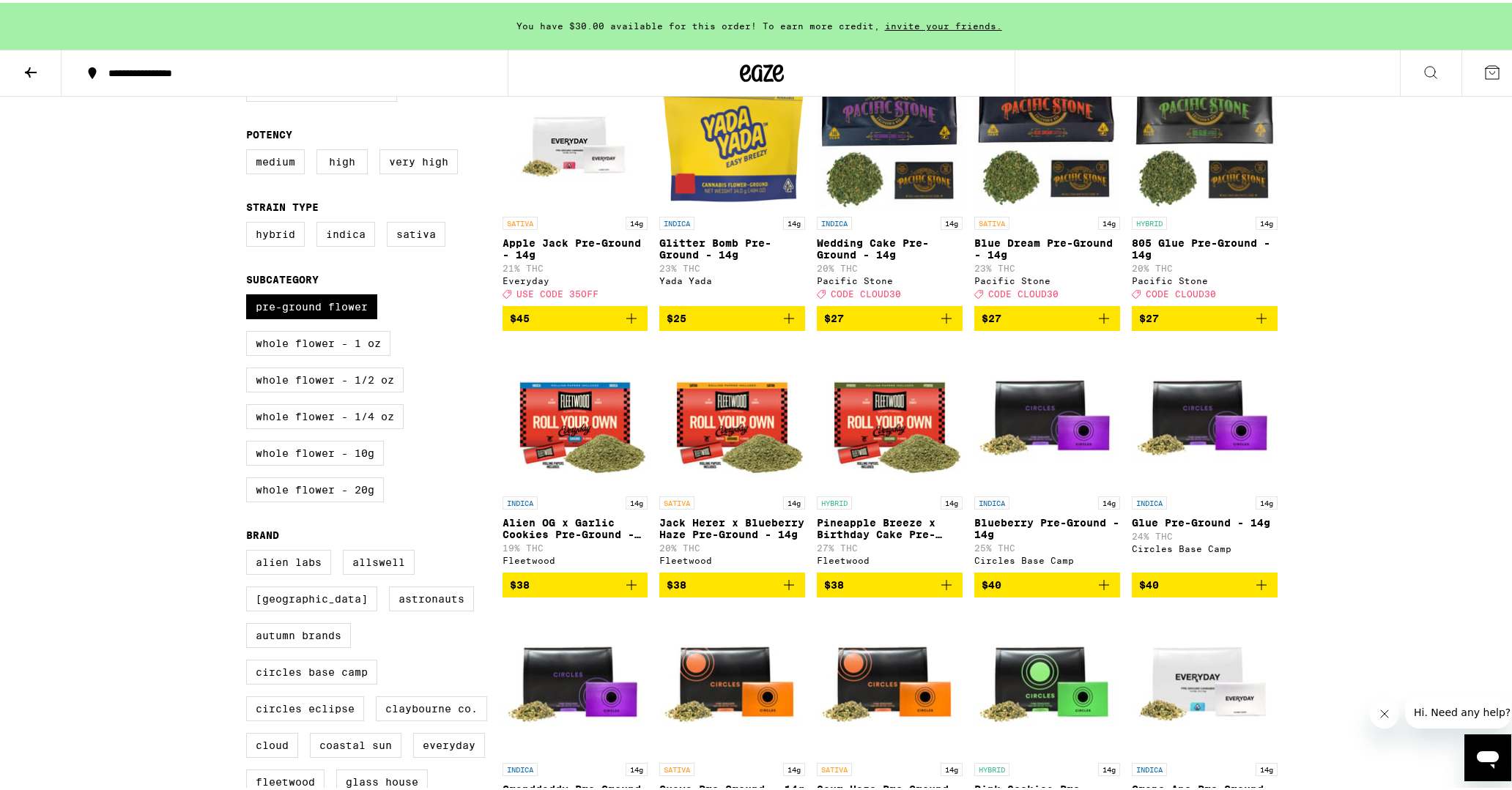
scroll to position [40, 0]
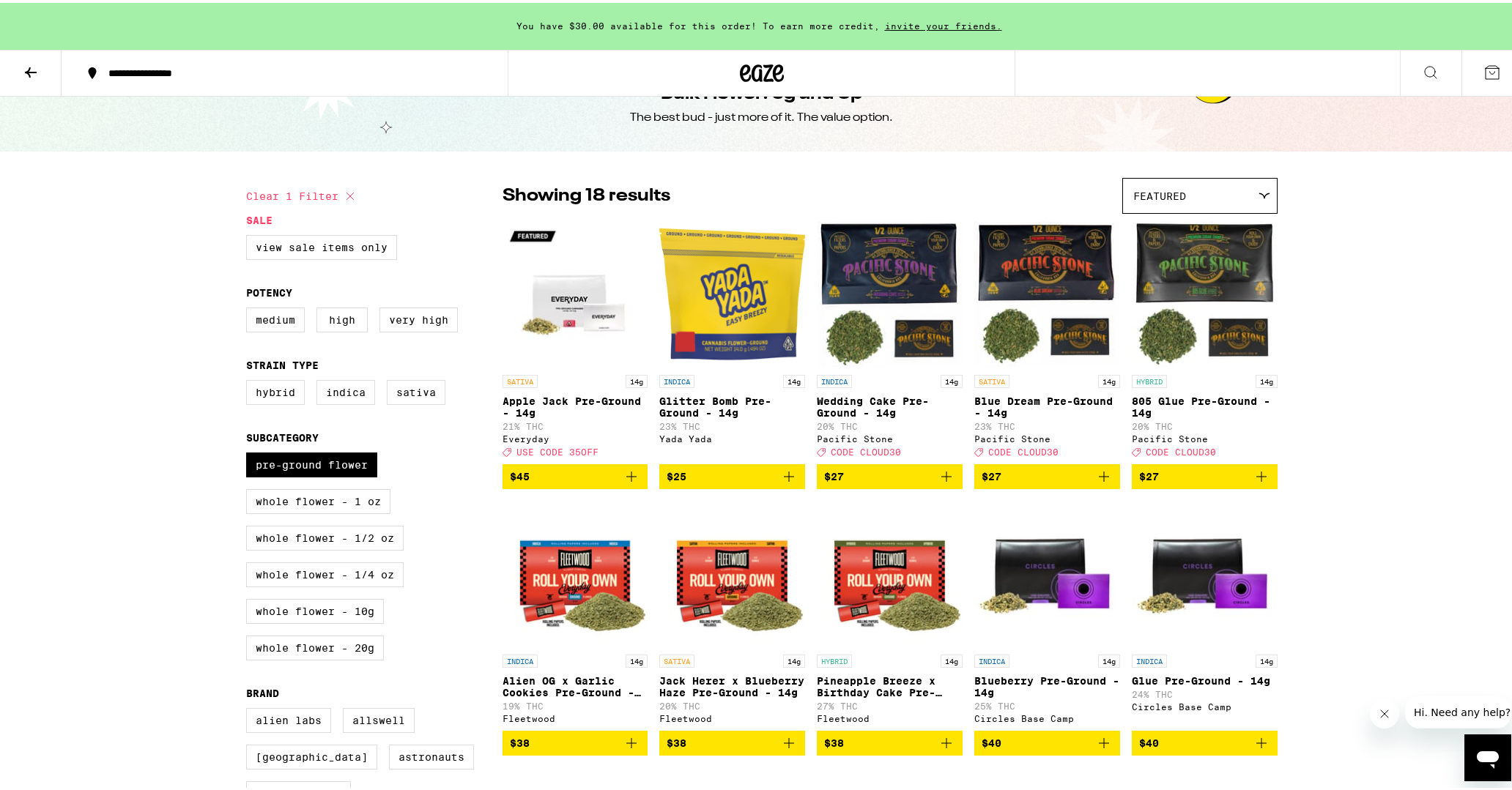
click at [1186, 482] on span "$27" at bounding box center [1205, 473] width 131 height 18
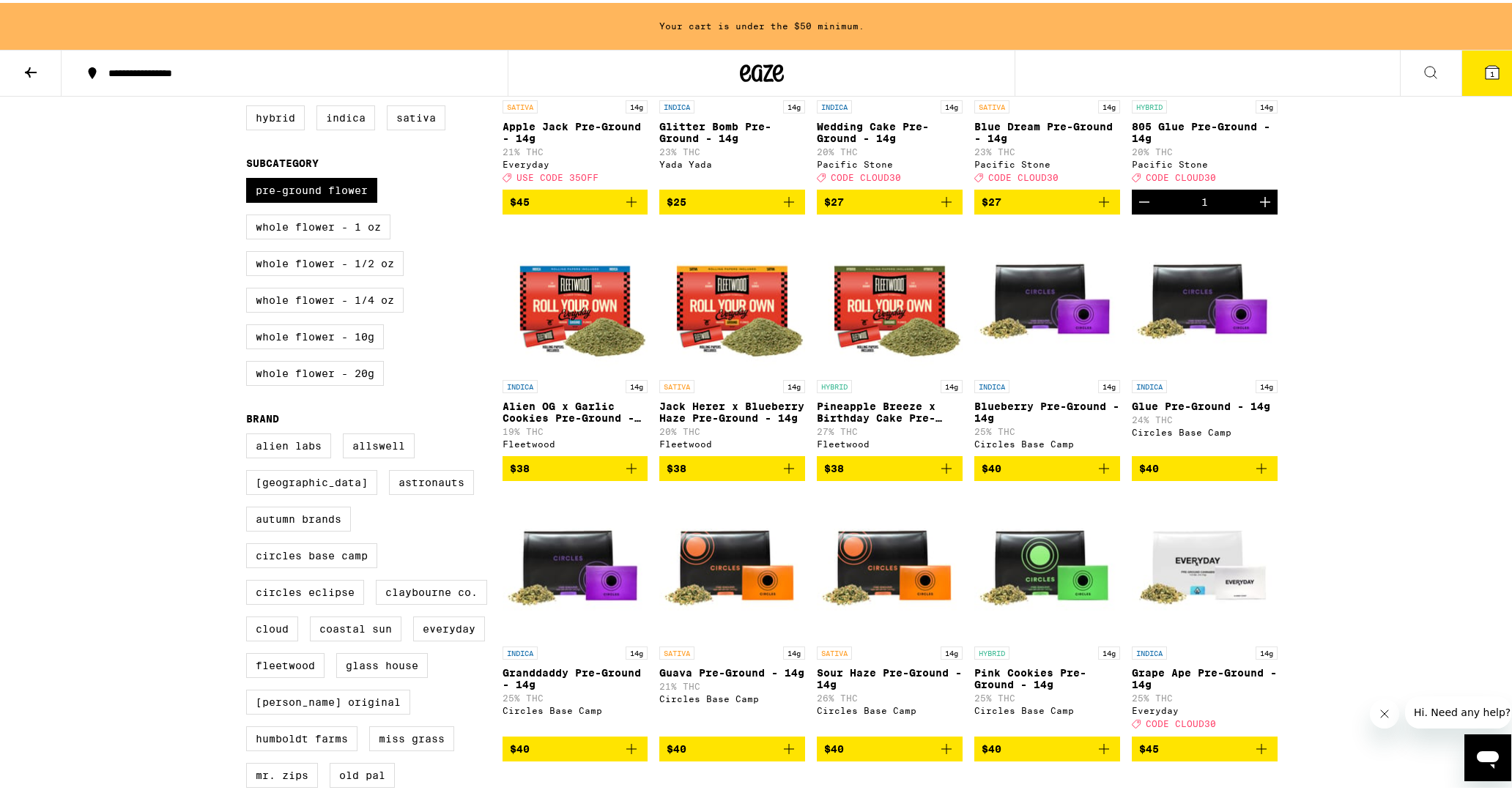
scroll to position [413, 0]
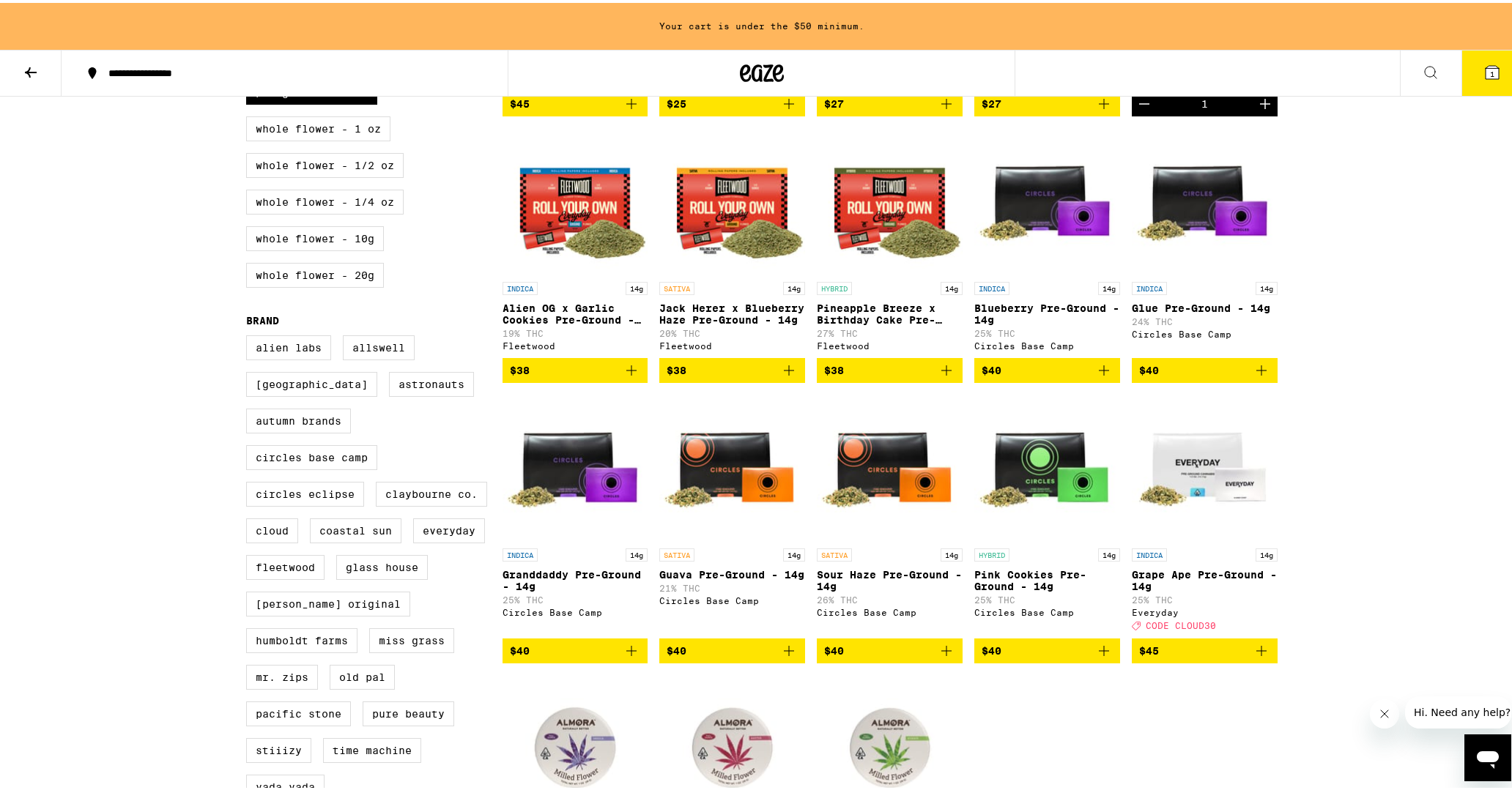
click at [586, 657] on span "$40" at bounding box center [575, 648] width 131 height 18
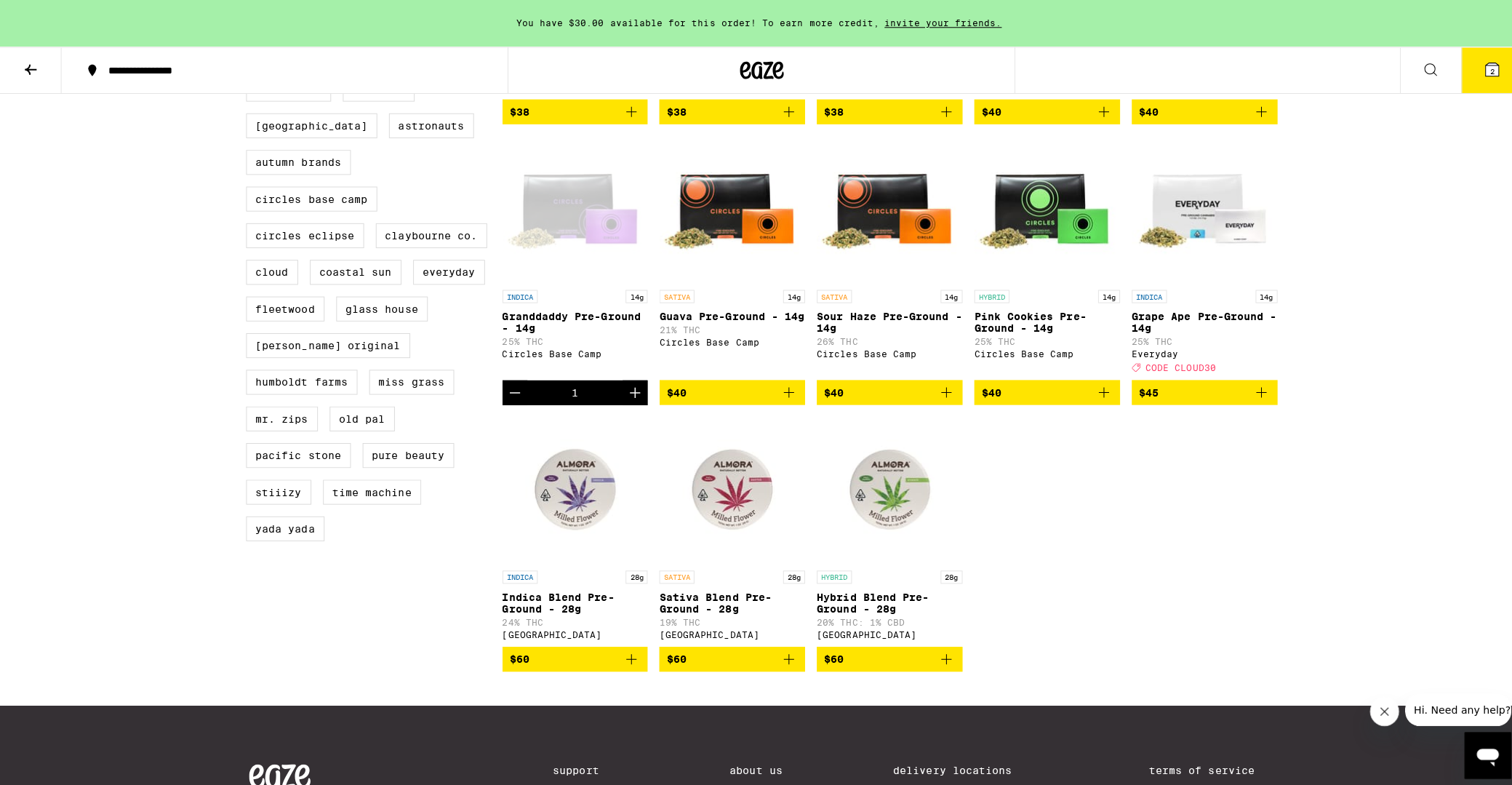
scroll to position [667, 0]
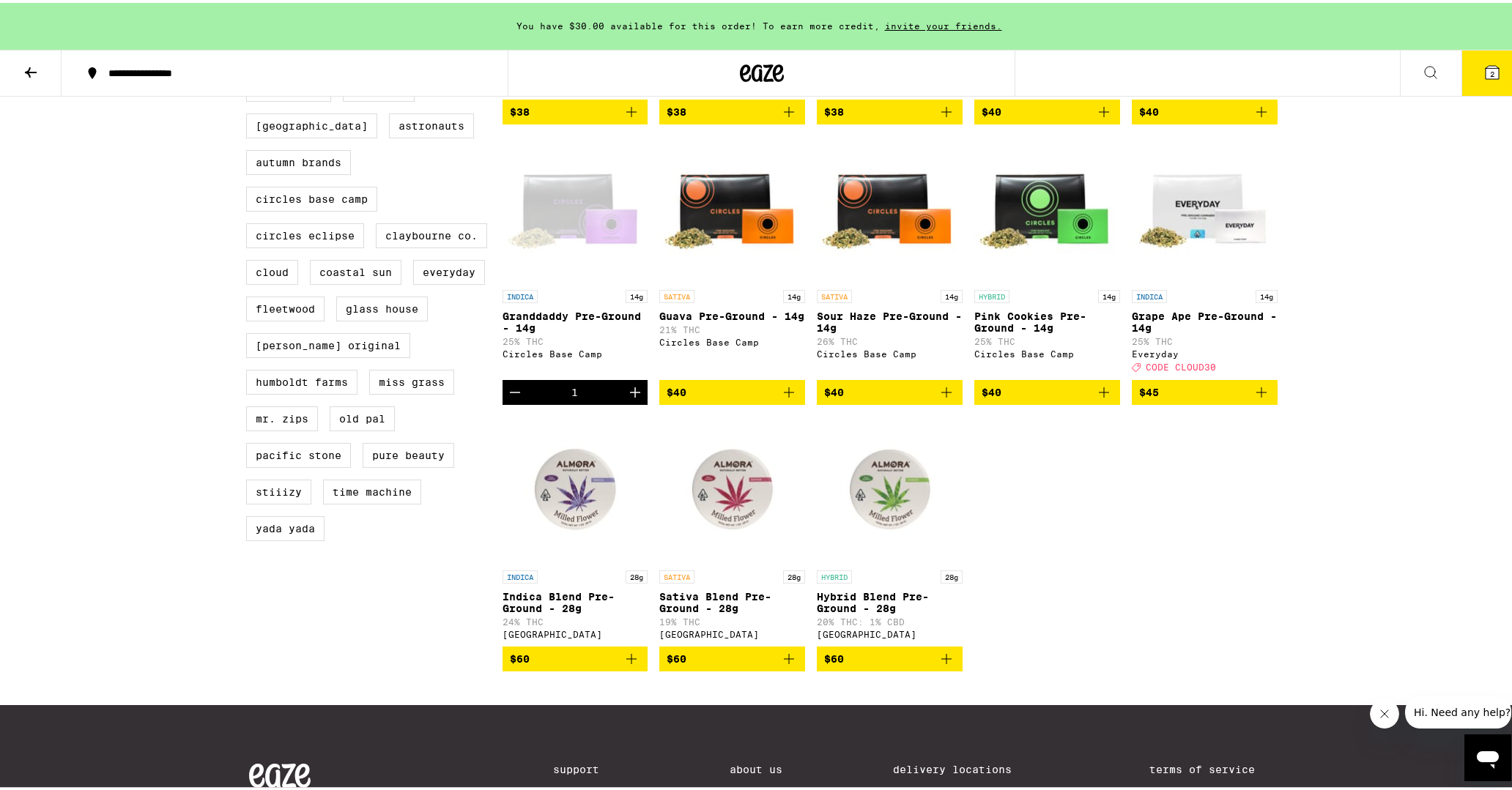
click at [1486, 74] on icon at bounding box center [1493, 69] width 13 height 13
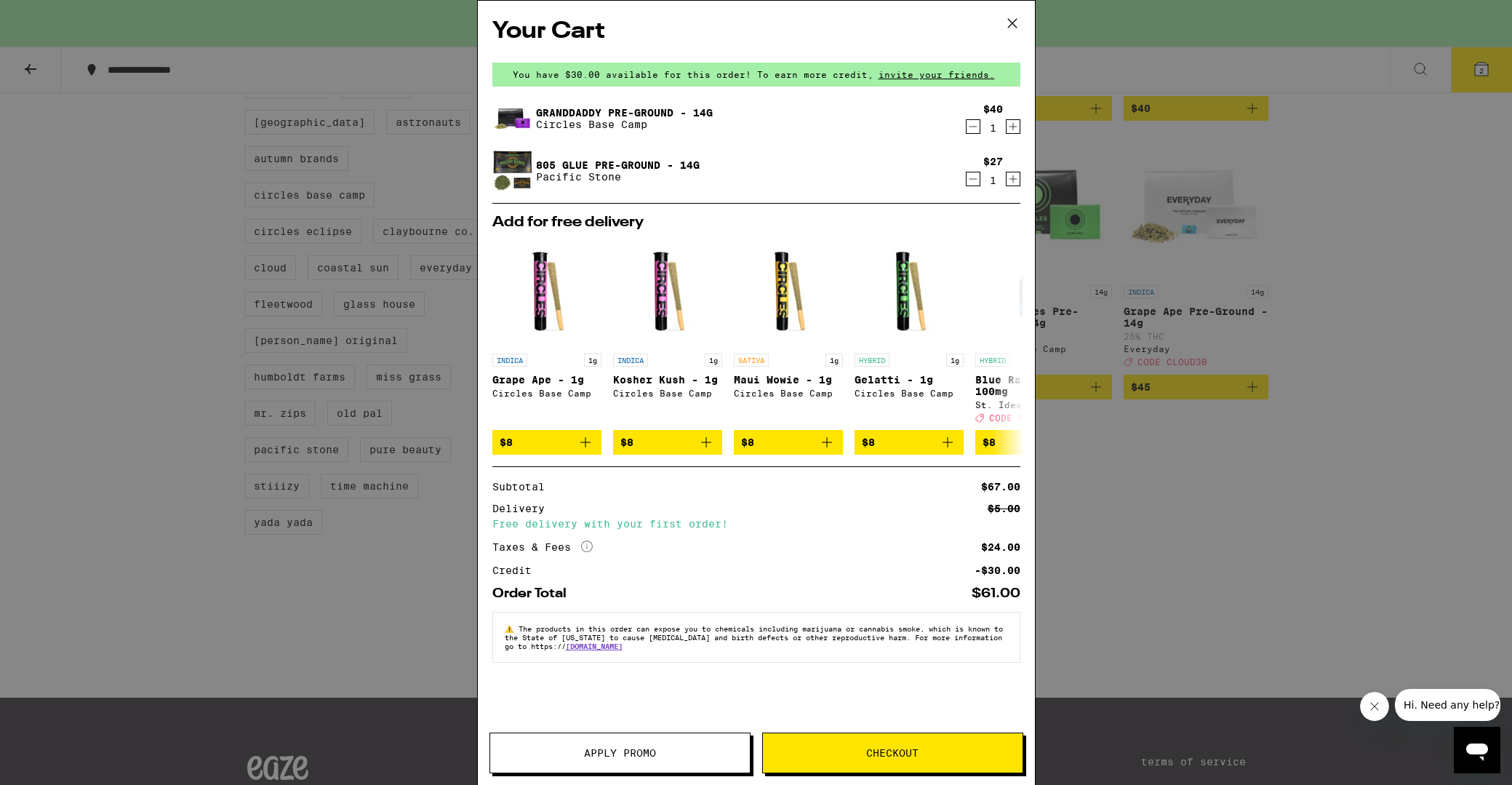
click at [572, 161] on link "805 Glue Pre-Ground - 14g" at bounding box center [617, 165] width 163 height 12
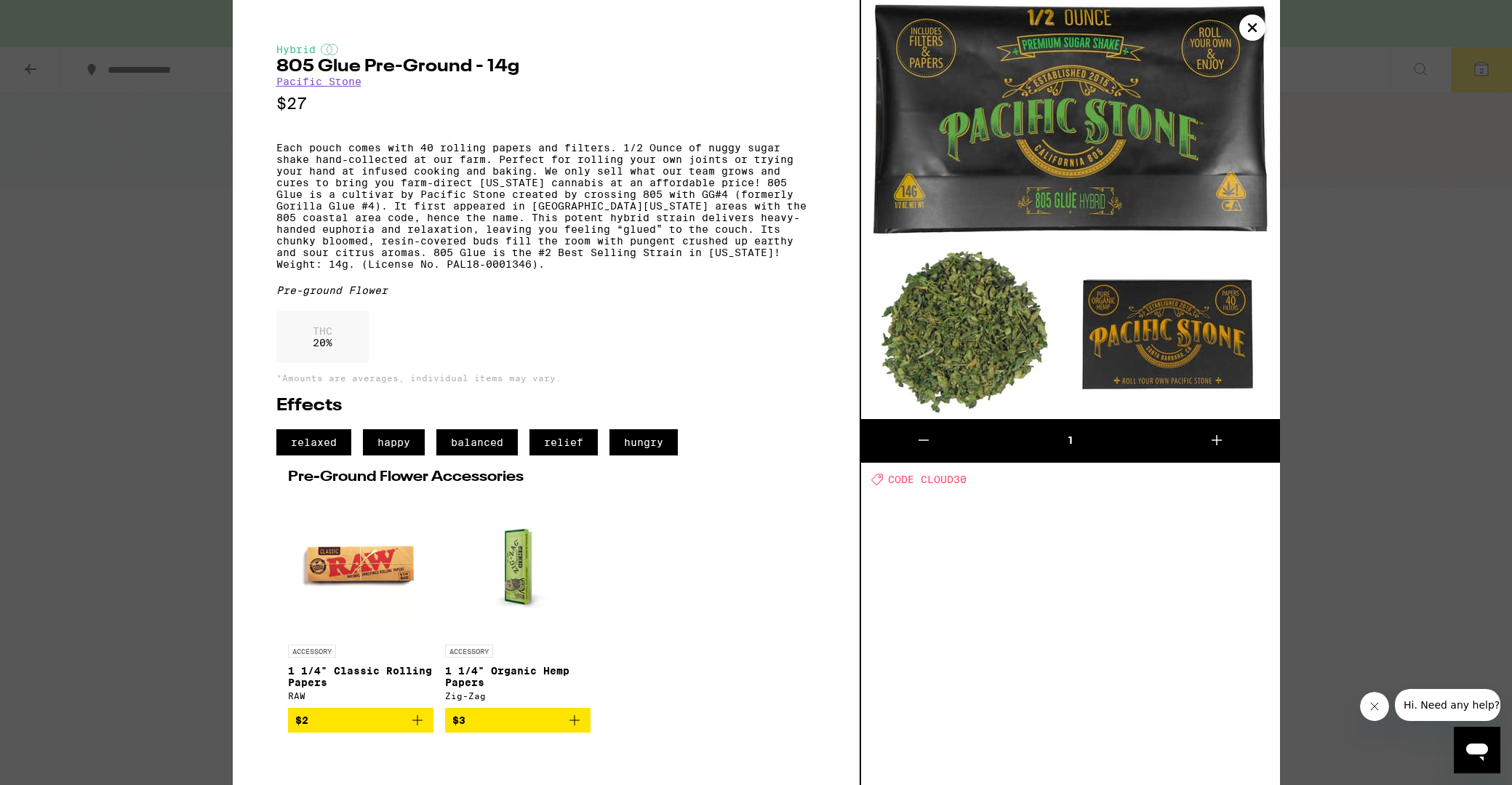
click at [1257, 27] on icon "Close" at bounding box center [1252, 27] width 17 height 22
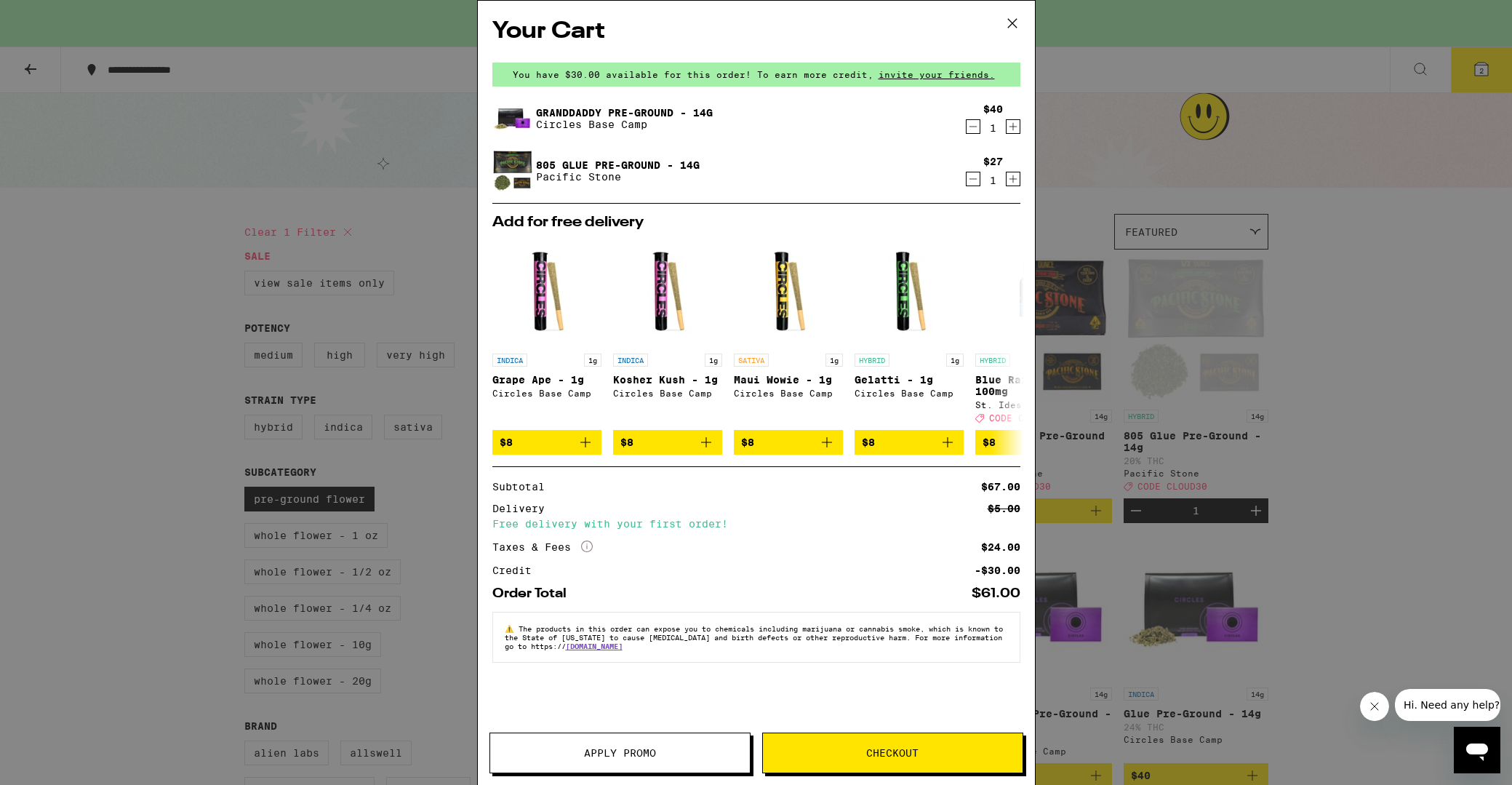
click at [1009, 21] on icon at bounding box center [1012, 23] width 9 height 9
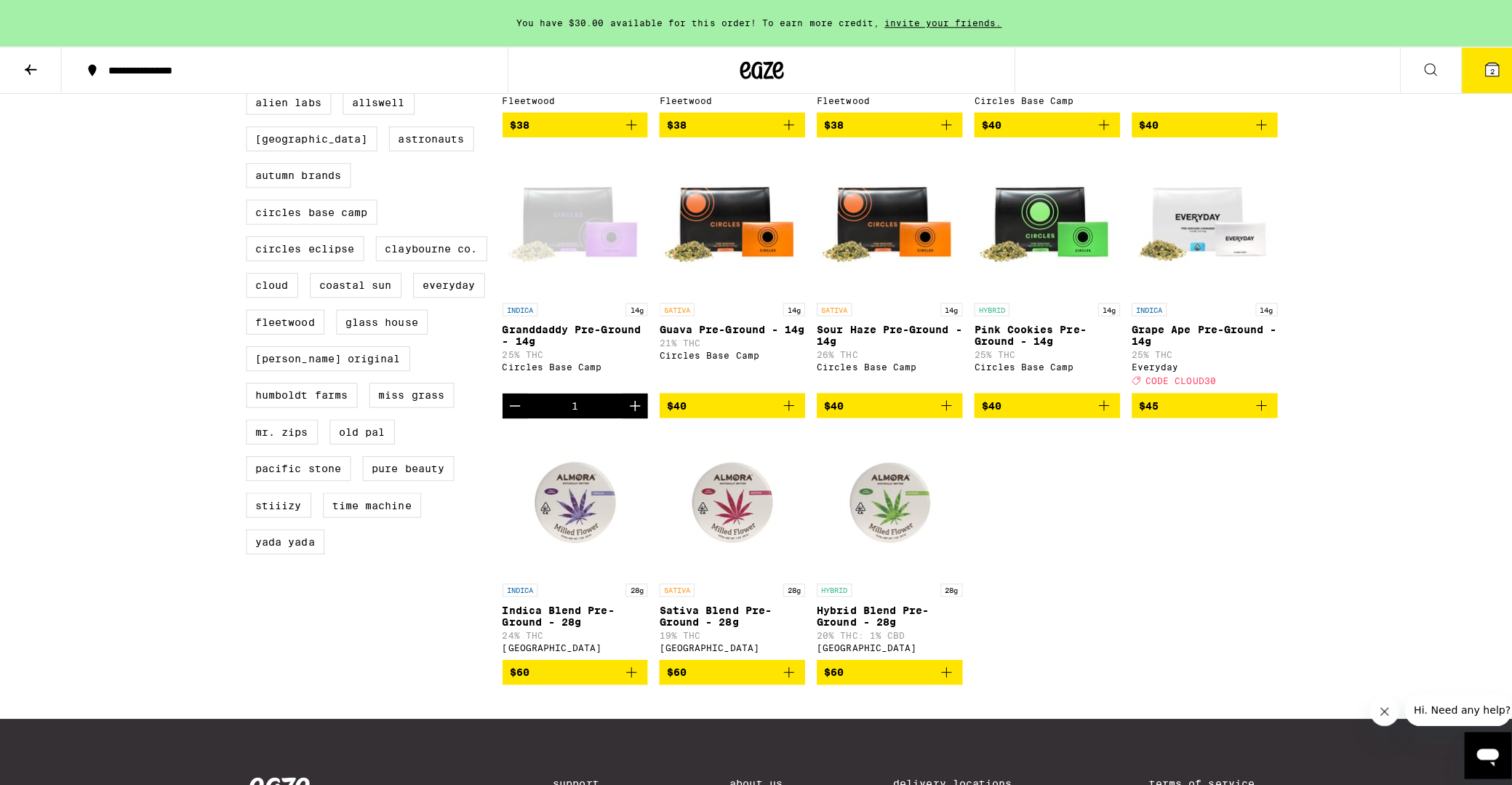
scroll to position [791, 0]
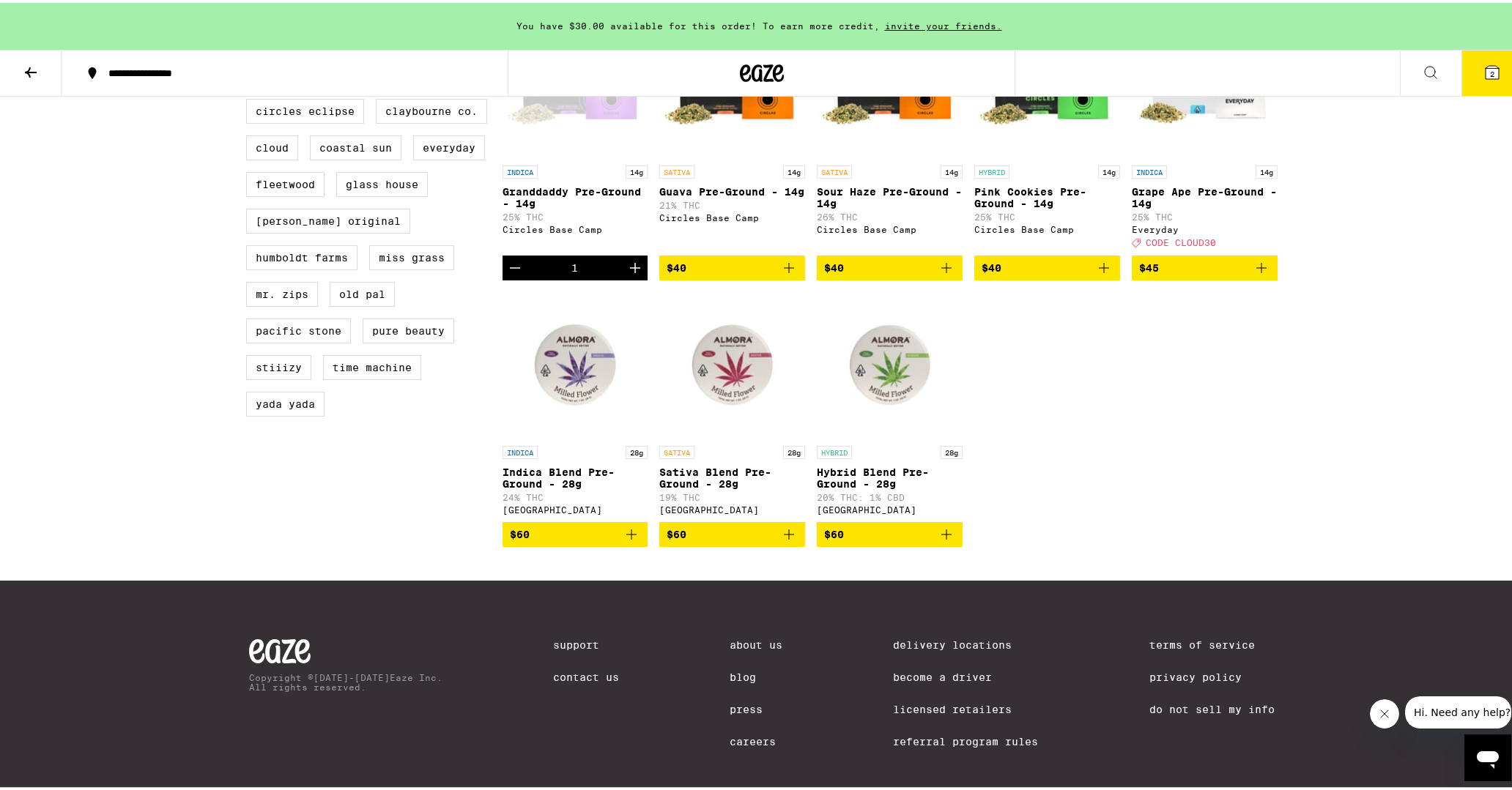
click at [873, 540] on span "$60" at bounding box center [890, 531] width 131 height 18
click at [1486, 76] on icon at bounding box center [1493, 69] width 13 height 13
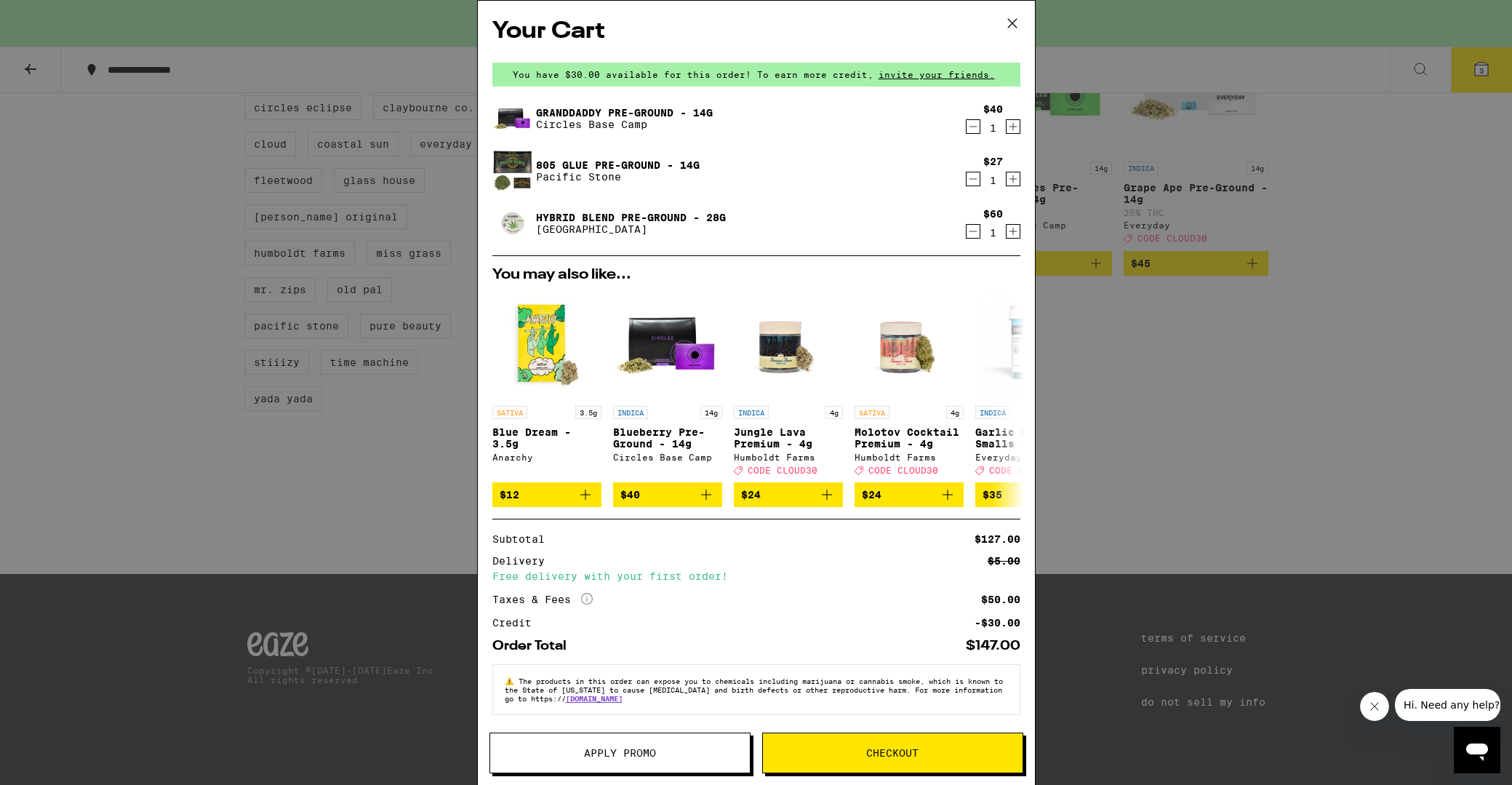
click at [967, 129] on icon "Decrement" at bounding box center [974, 126] width 13 height 17
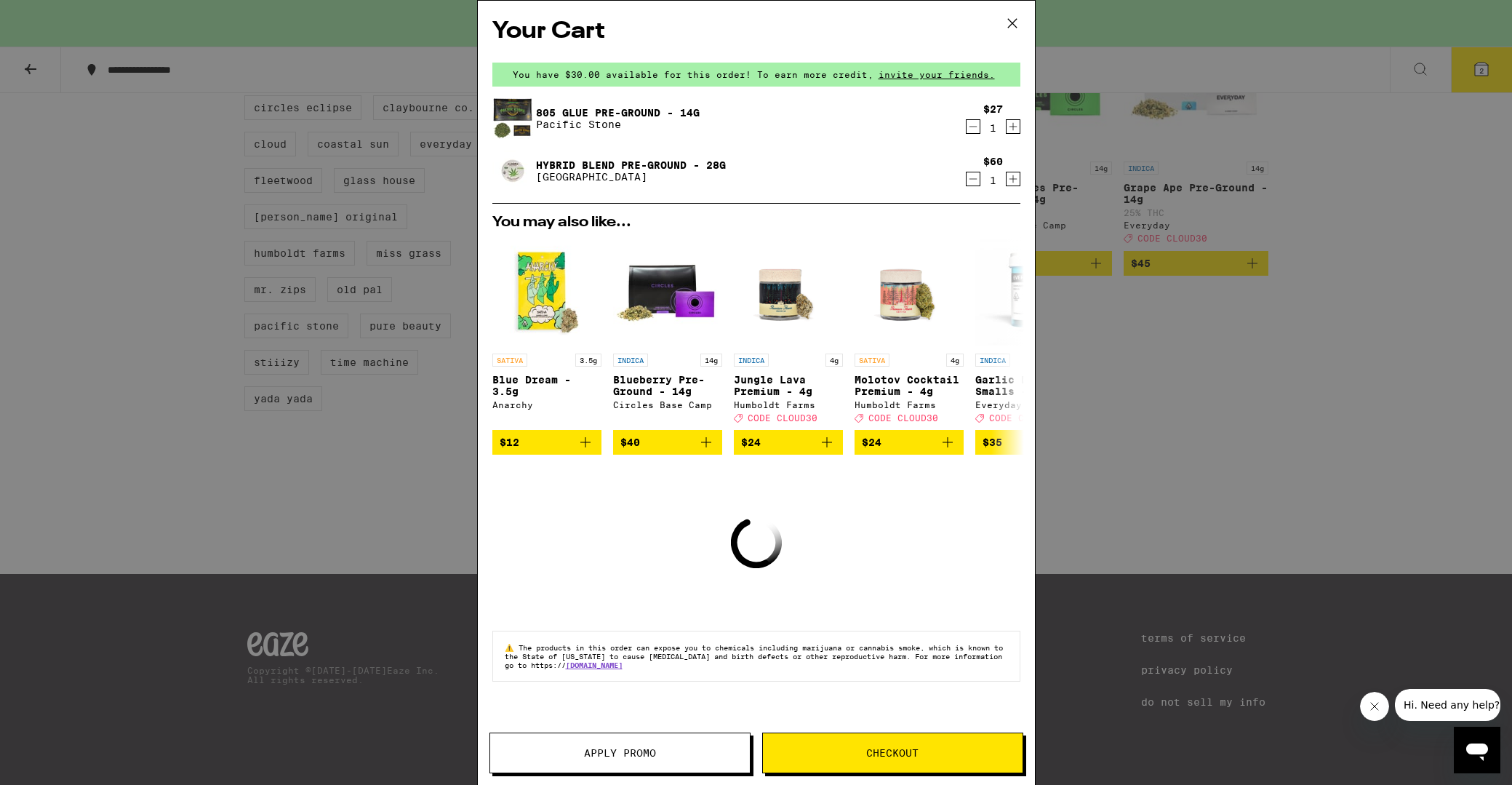
click at [974, 123] on icon "Decrement" at bounding box center [974, 126] width 13 height 17
